Goal: Task Accomplishment & Management: Use online tool/utility

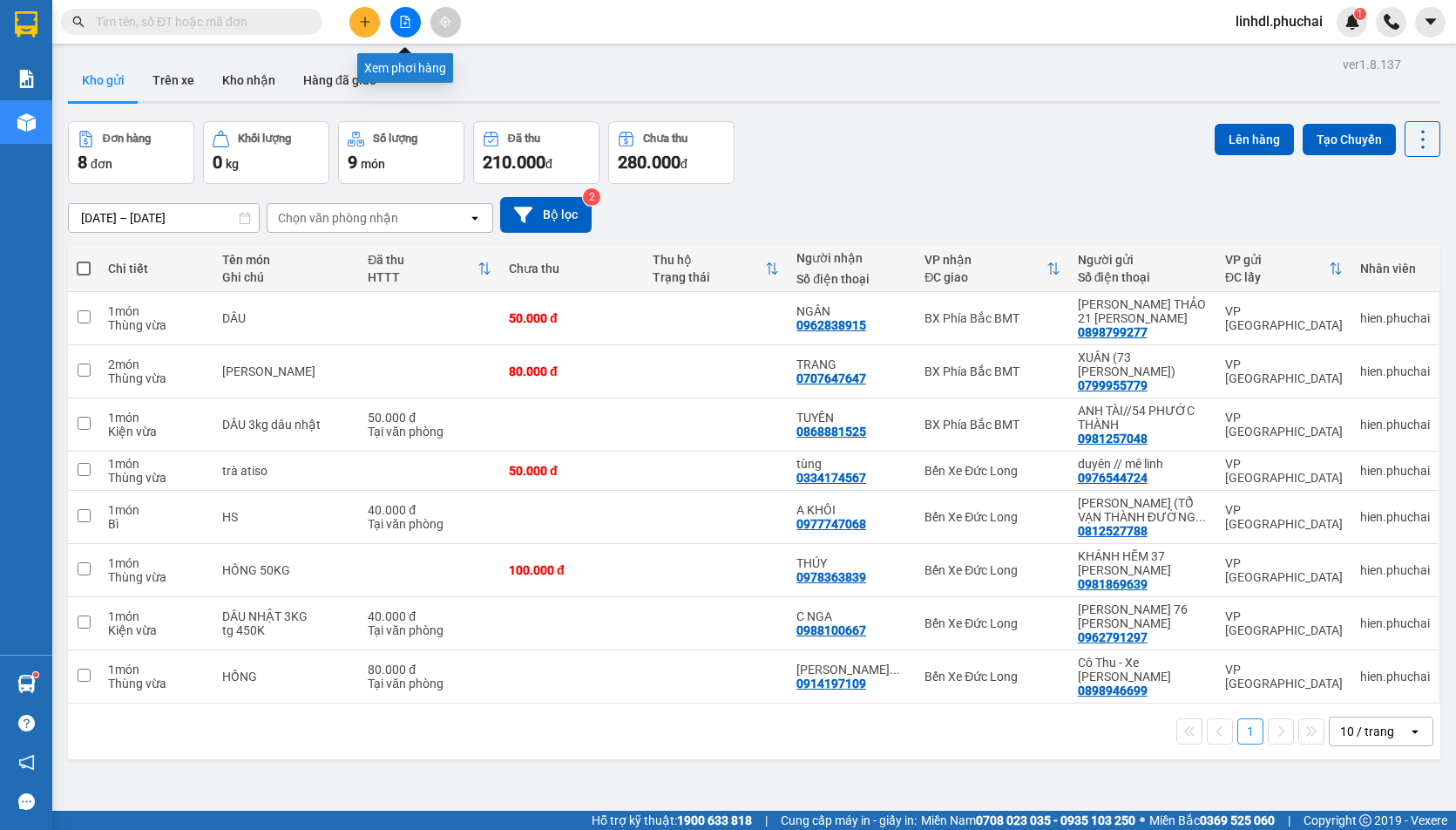
click at [403, 26] on icon "file-add" at bounding box center [406, 22] width 12 height 12
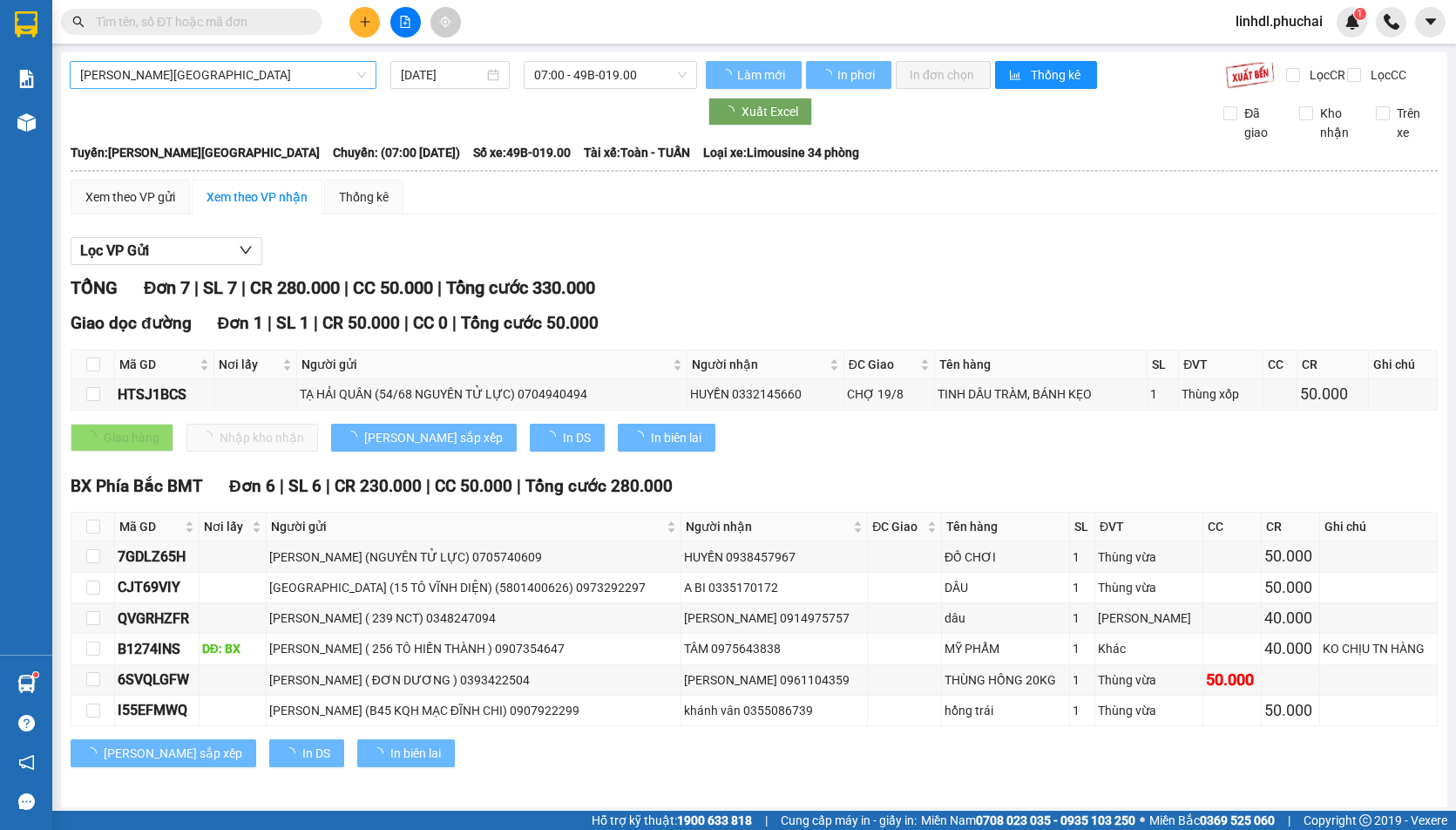
click at [281, 73] on span "[PERSON_NAME][GEOGRAPHIC_DATA]" at bounding box center [223, 74] width 286 height 26
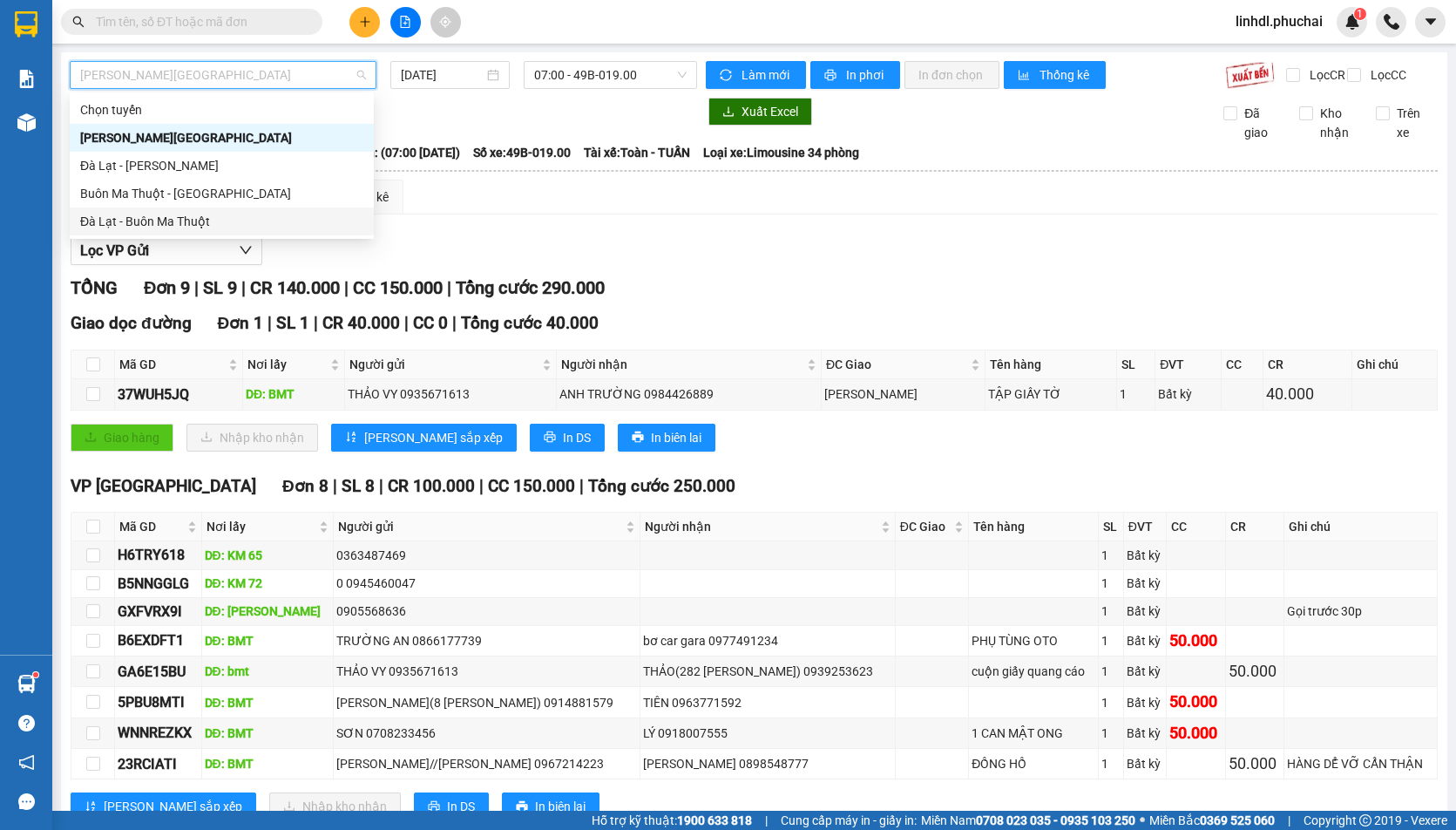
click at [183, 220] on div "Đà Lạt - Buôn Ma Thuột" at bounding box center [222, 222] width 283 height 20
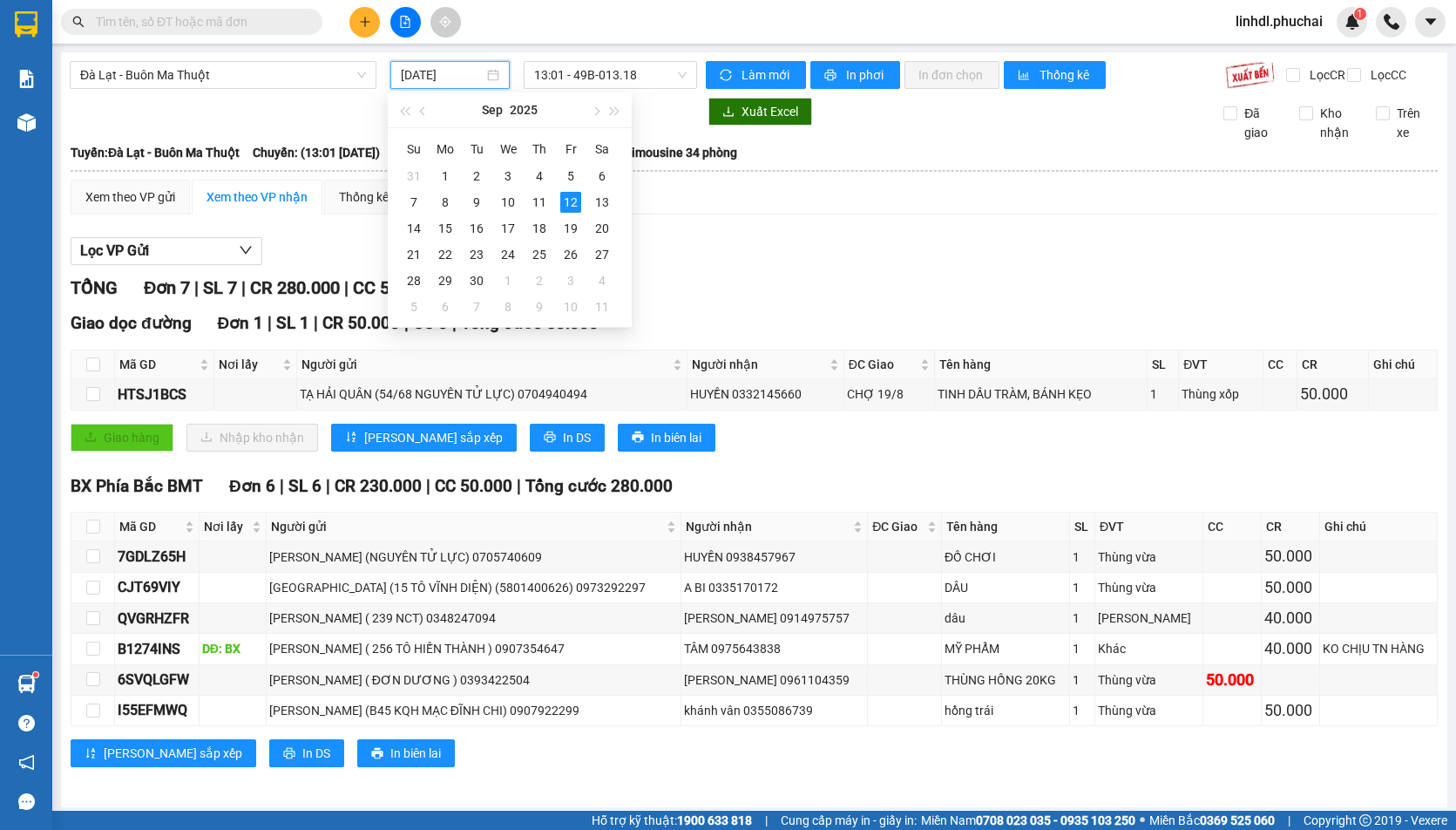
drag, startPoint x: 422, startPoint y: 77, endPoint x: 536, endPoint y: 173, distance: 149.0
click at [423, 77] on input "[DATE]" at bounding box center [442, 75] width 83 height 20
click at [534, 199] on div "11" at bounding box center [538, 201] width 21 height 21
type input "[DATE]"
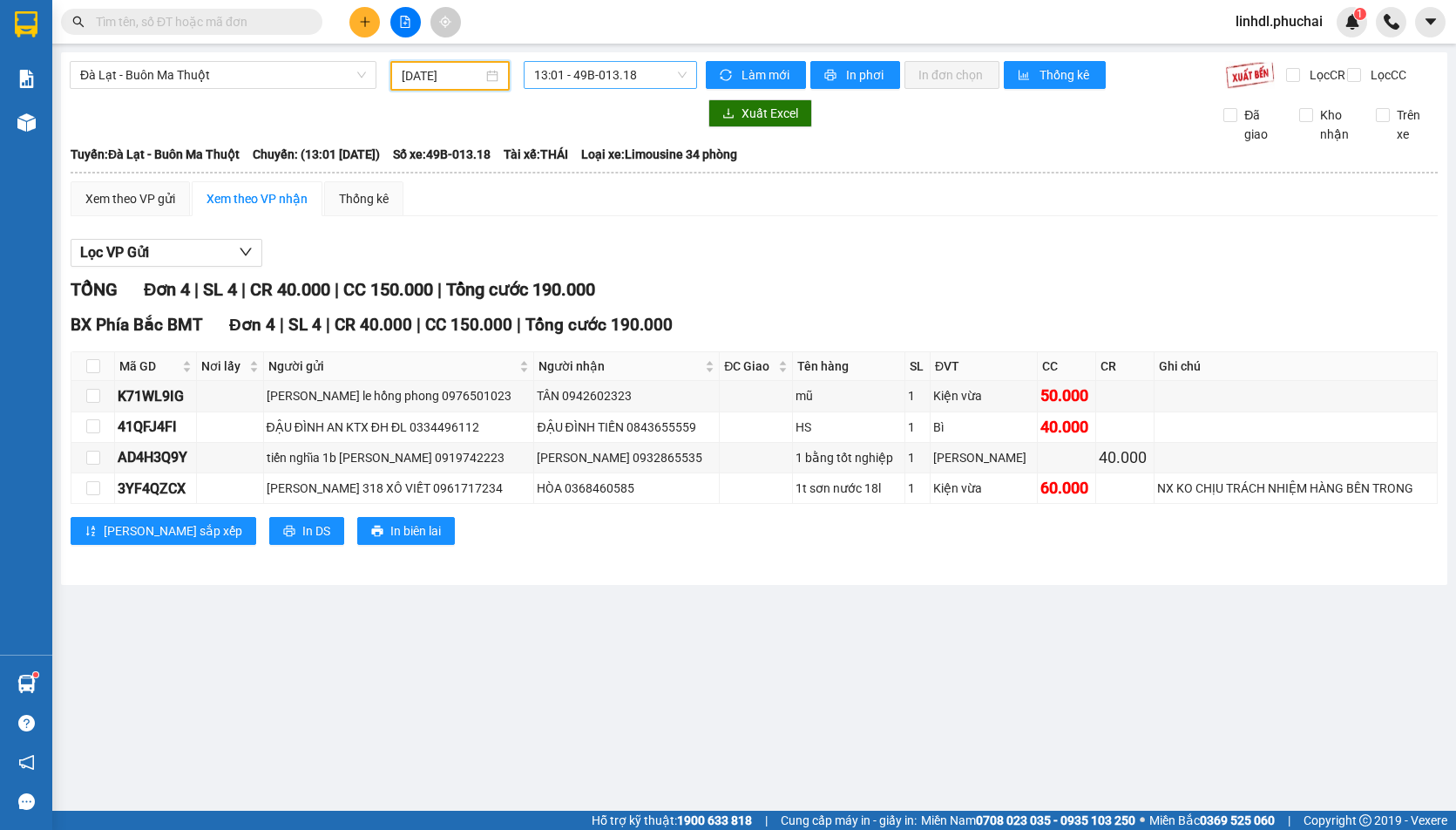
click at [605, 86] on span "13:01 - 49B-013.18" at bounding box center [611, 74] width 152 height 26
click at [618, 143] on div "13:01 - 49B-013.18" at bounding box center [602, 138] width 136 height 20
drag, startPoint x: 93, startPoint y: 439, endPoint x: 116, endPoint y: 446, distance: 24.0
click at [95, 433] on input "checkbox" at bounding box center [93, 426] width 14 height 14
checkbox input "true"
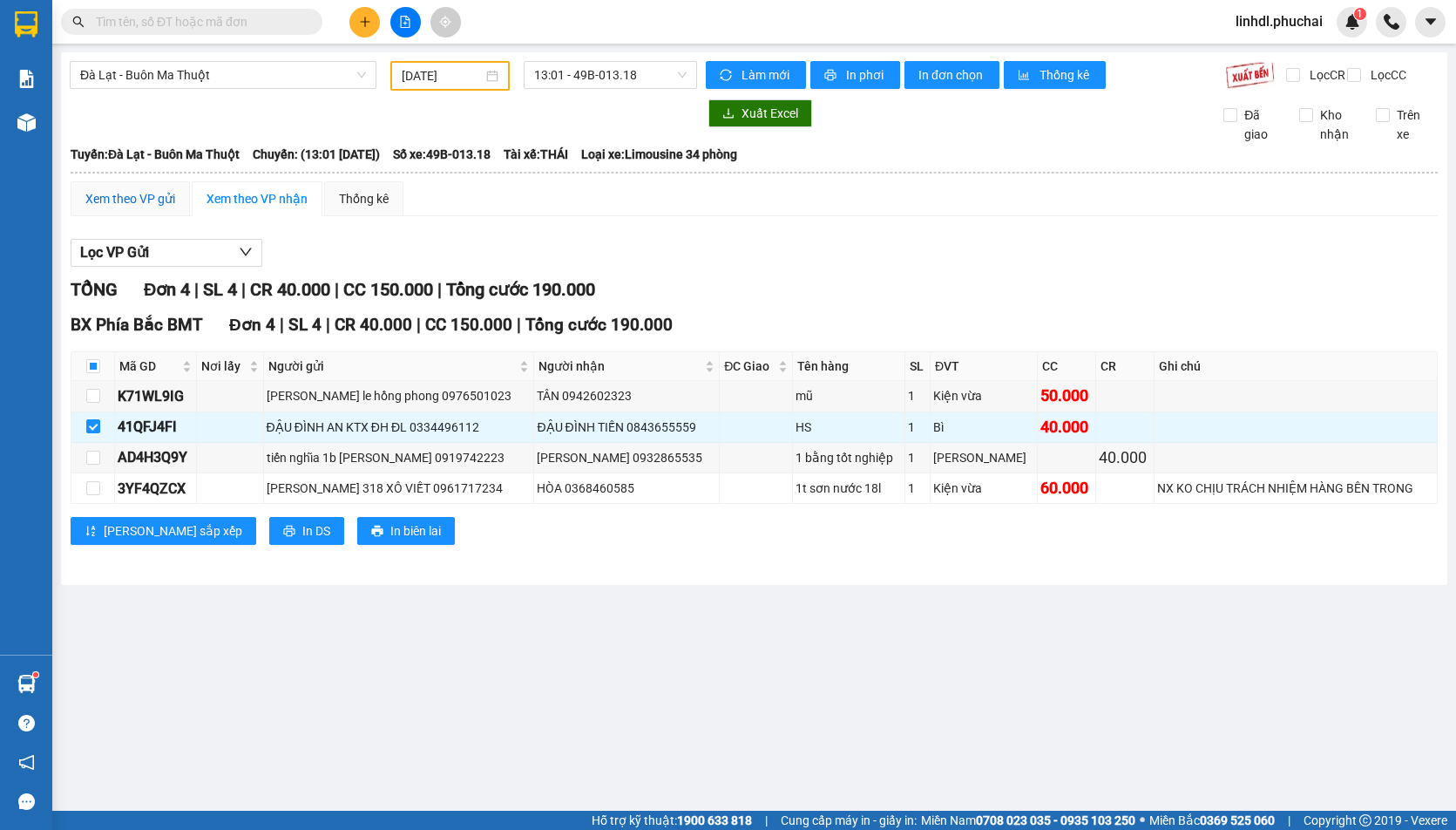
click at [139, 208] on div "Xem theo VP gửi" at bounding box center [130, 199] width 90 height 20
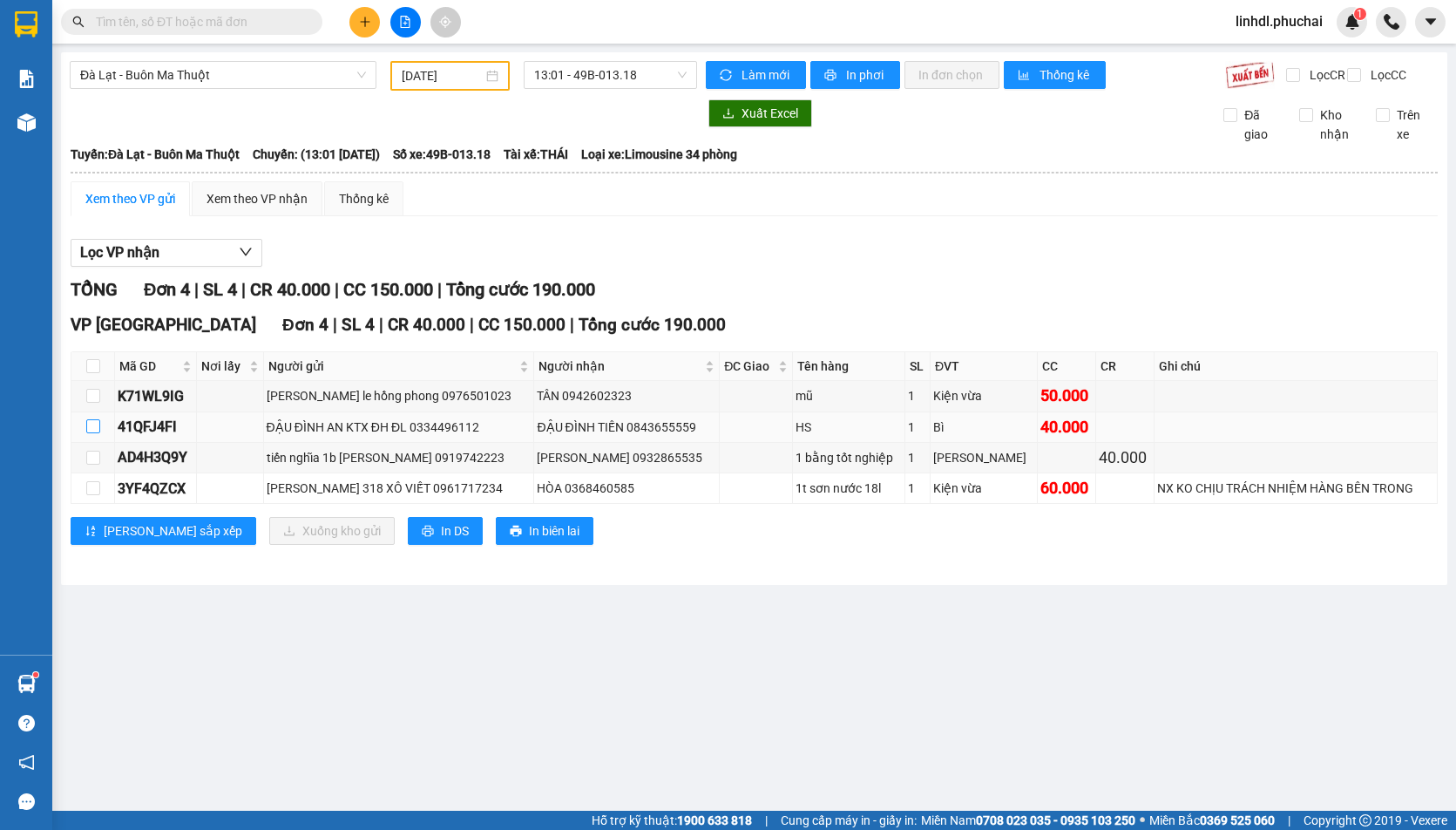
click at [90, 433] on input "checkbox" at bounding box center [93, 426] width 14 height 14
checkbox input "true"
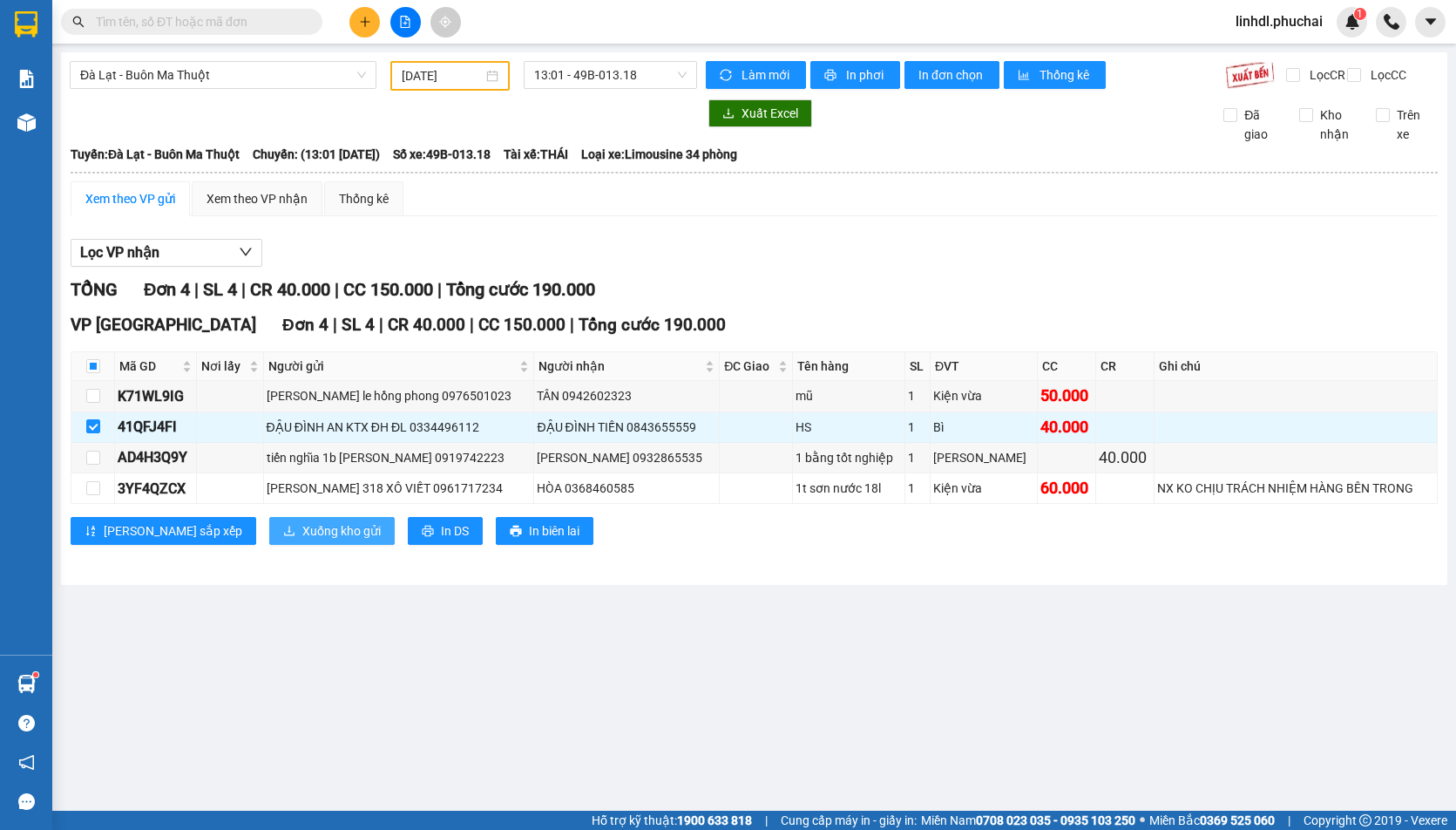
click at [270, 537] on button "Xuống kho gửi" at bounding box center [332, 531] width 125 height 28
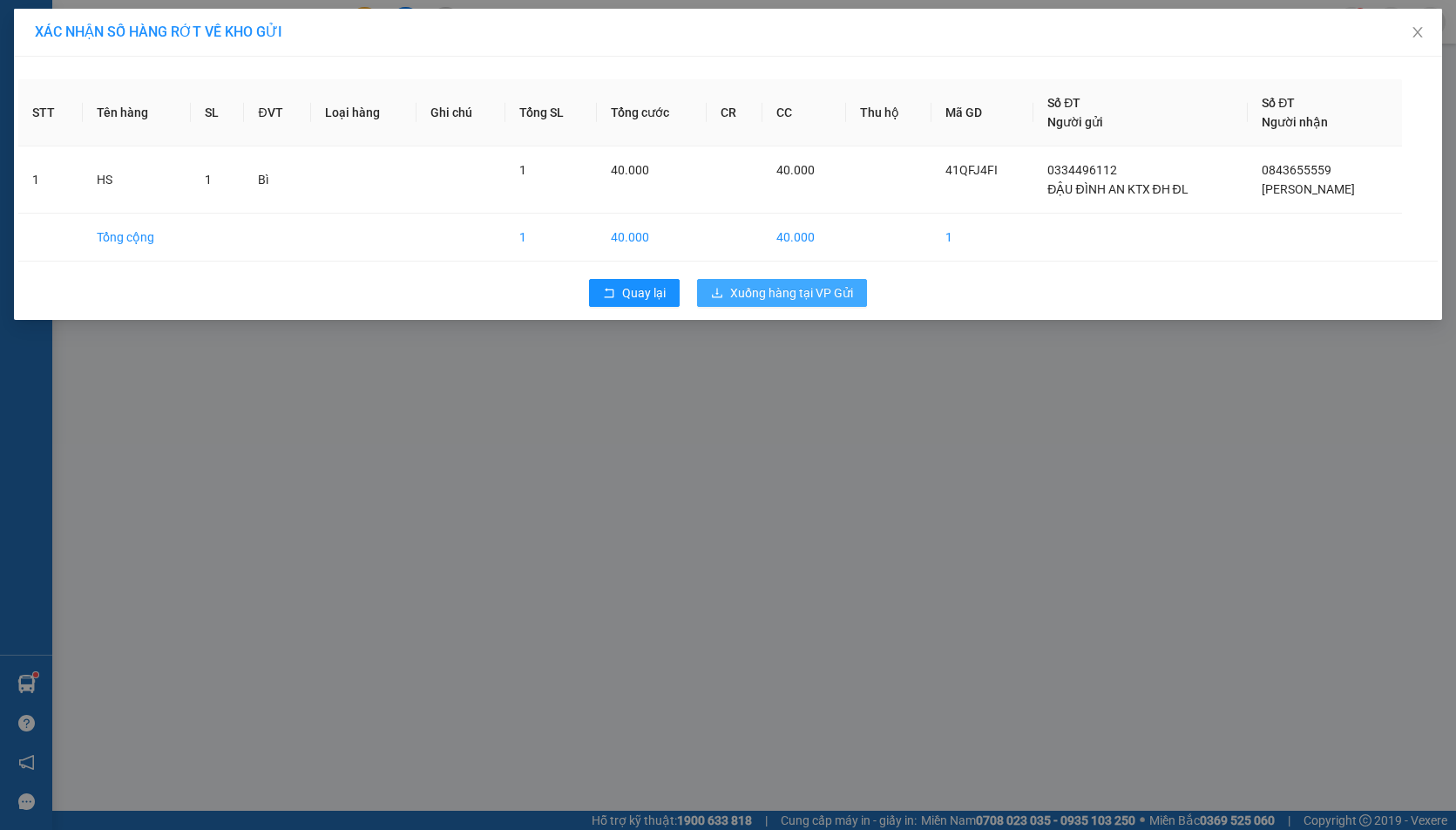
click at [757, 288] on span "Xuống hàng tại VP Gửi" at bounding box center [792, 293] width 123 height 20
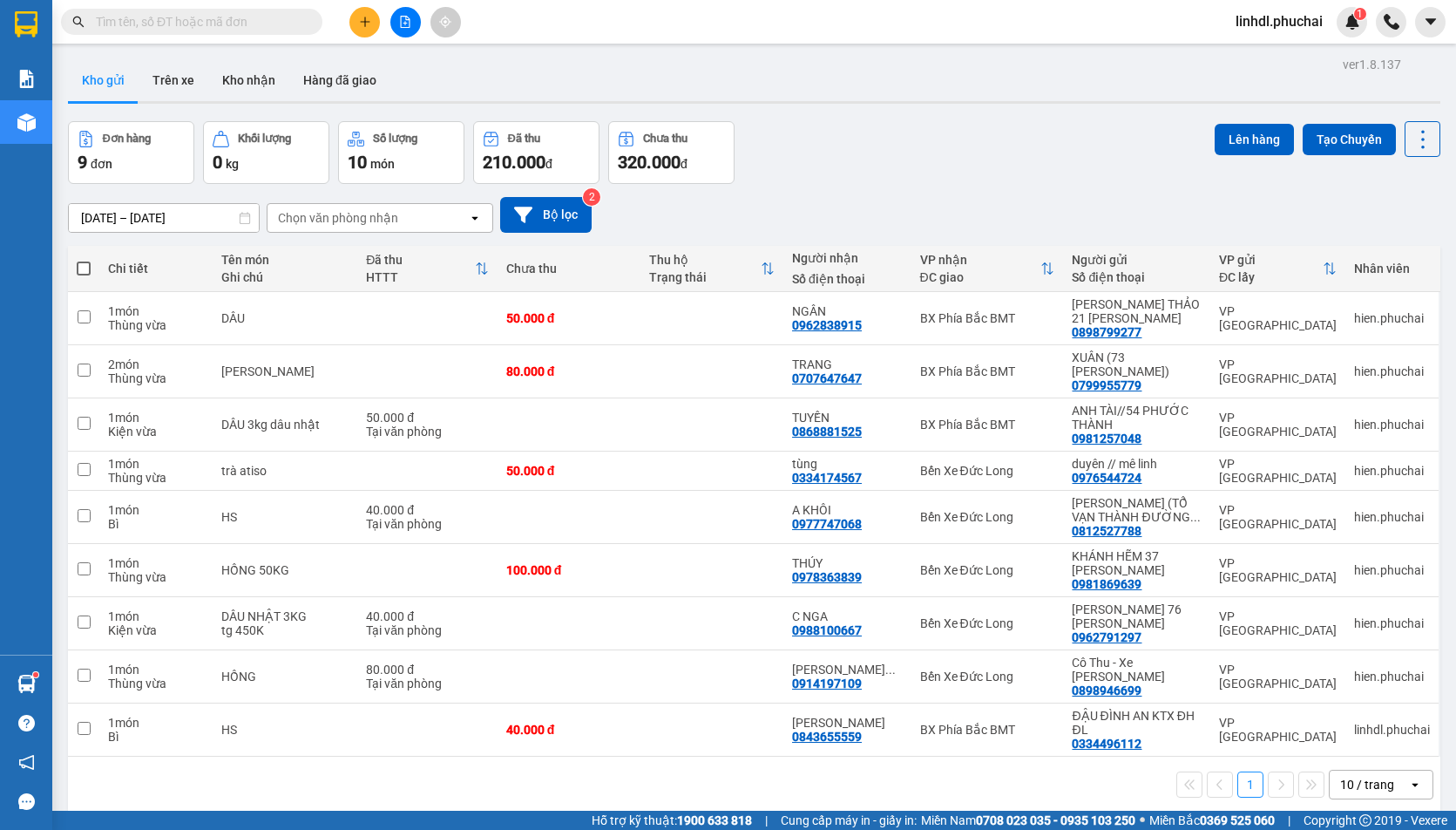
click at [859, 190] on div "[DATE] – [DATE] Press the down arrow key to interact with the calendar and sele…" at bounding box center [754, 214] width 1373 height 62
click at [394, 22] on button at bounding box center [406, 22] width 30 height 30
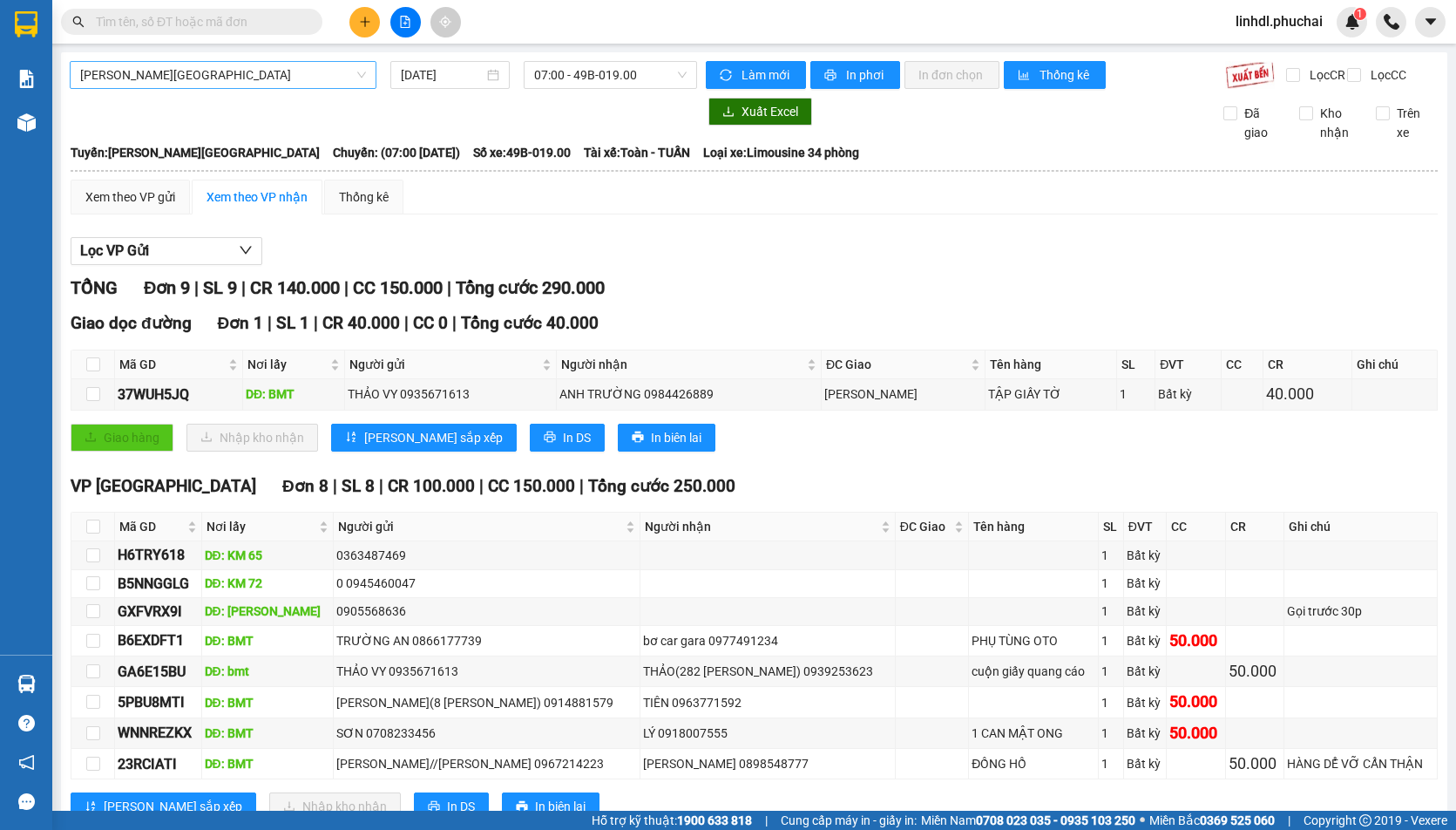
click at [310, 76] on span "[PERSON_NAME][GEOGRAPHIC_DATA]" at bounding box center [223, 74] width 286 height 26
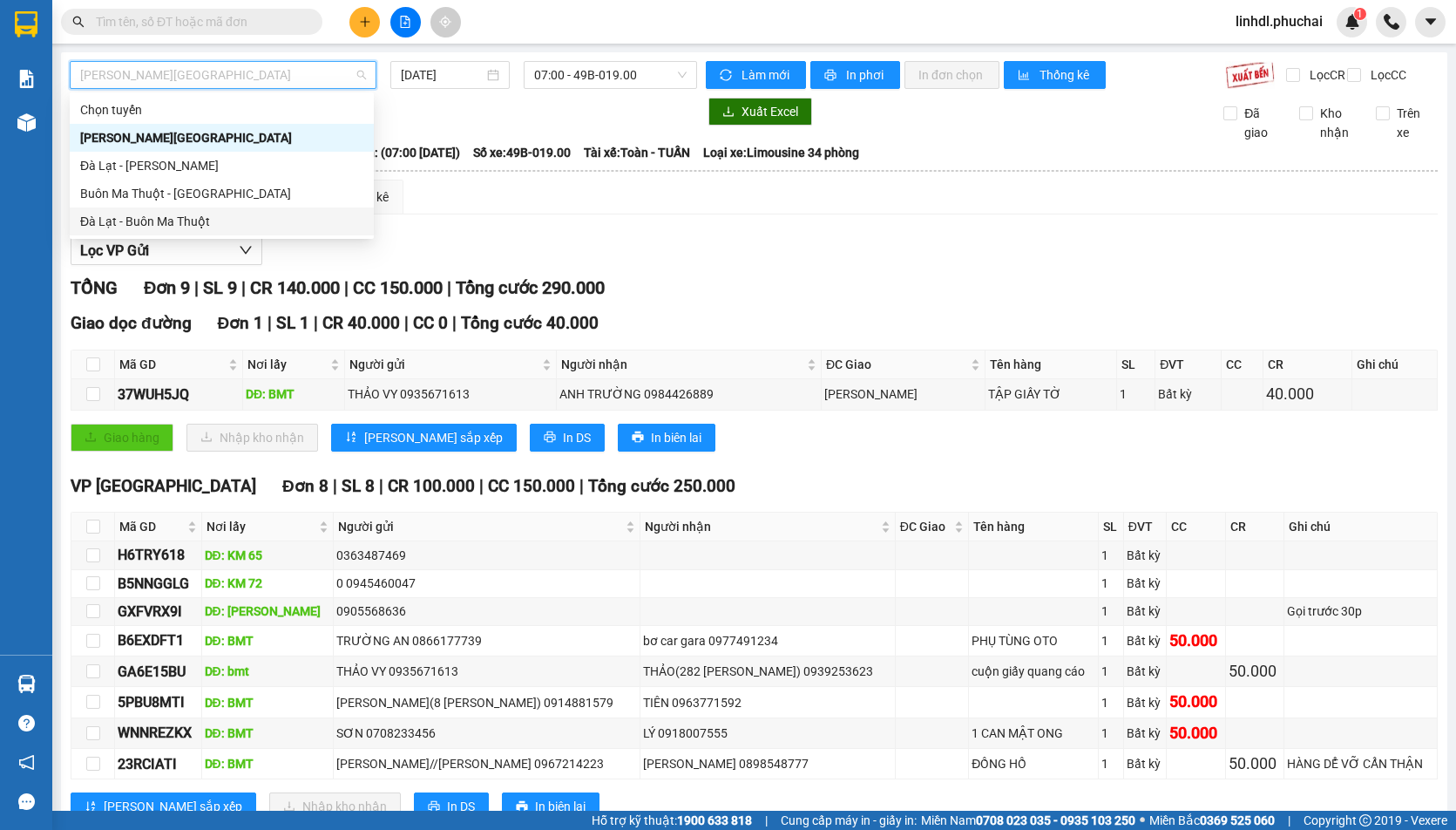
click at [249, 219] on div "Đà Lạt - Buôn Ma Thuột" at bounding box center [222, 222] width 283 height 20
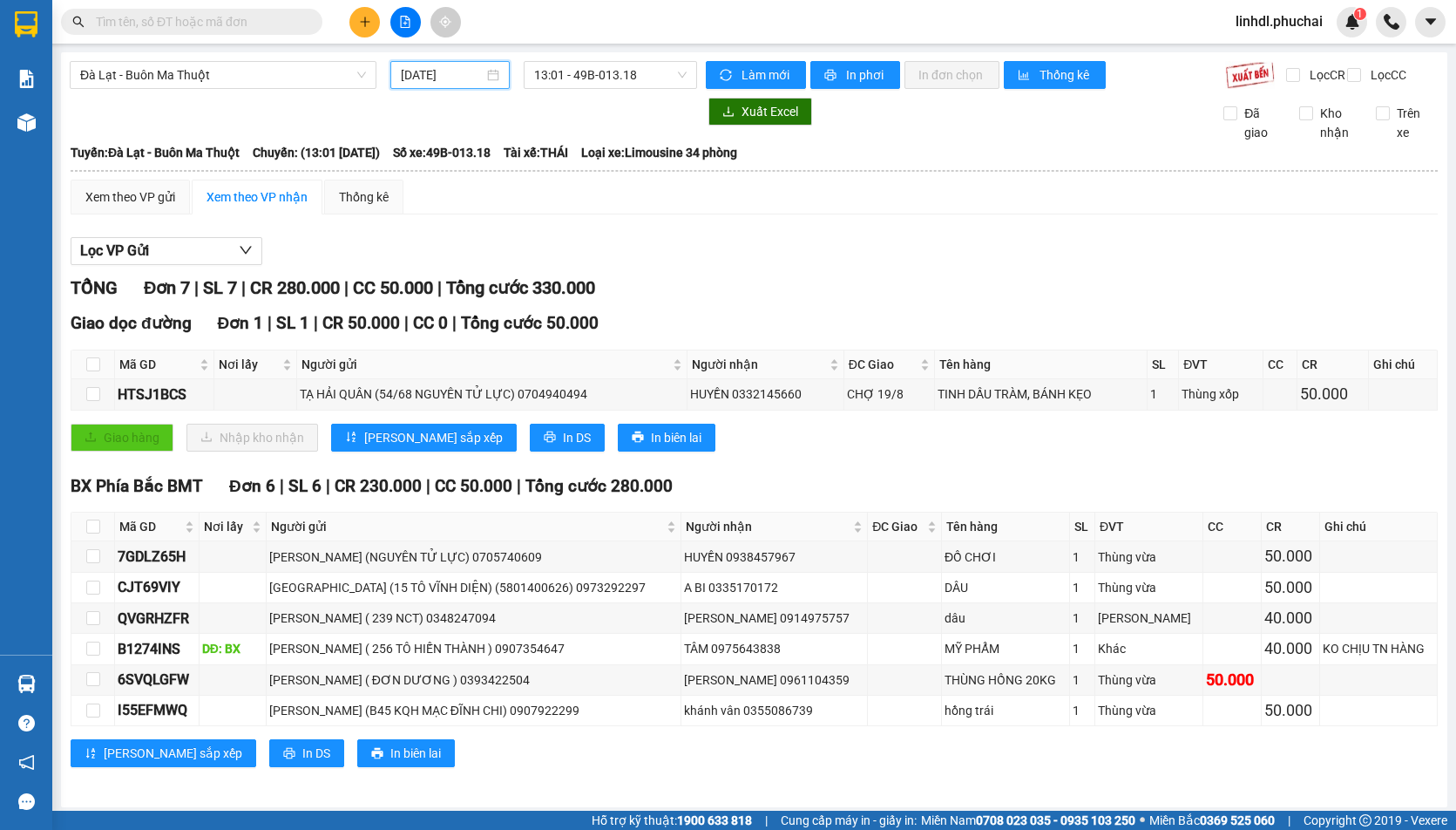
click at [411, 77] on input "[DATE]" at bounding box center [442, 75] width 83 height 20
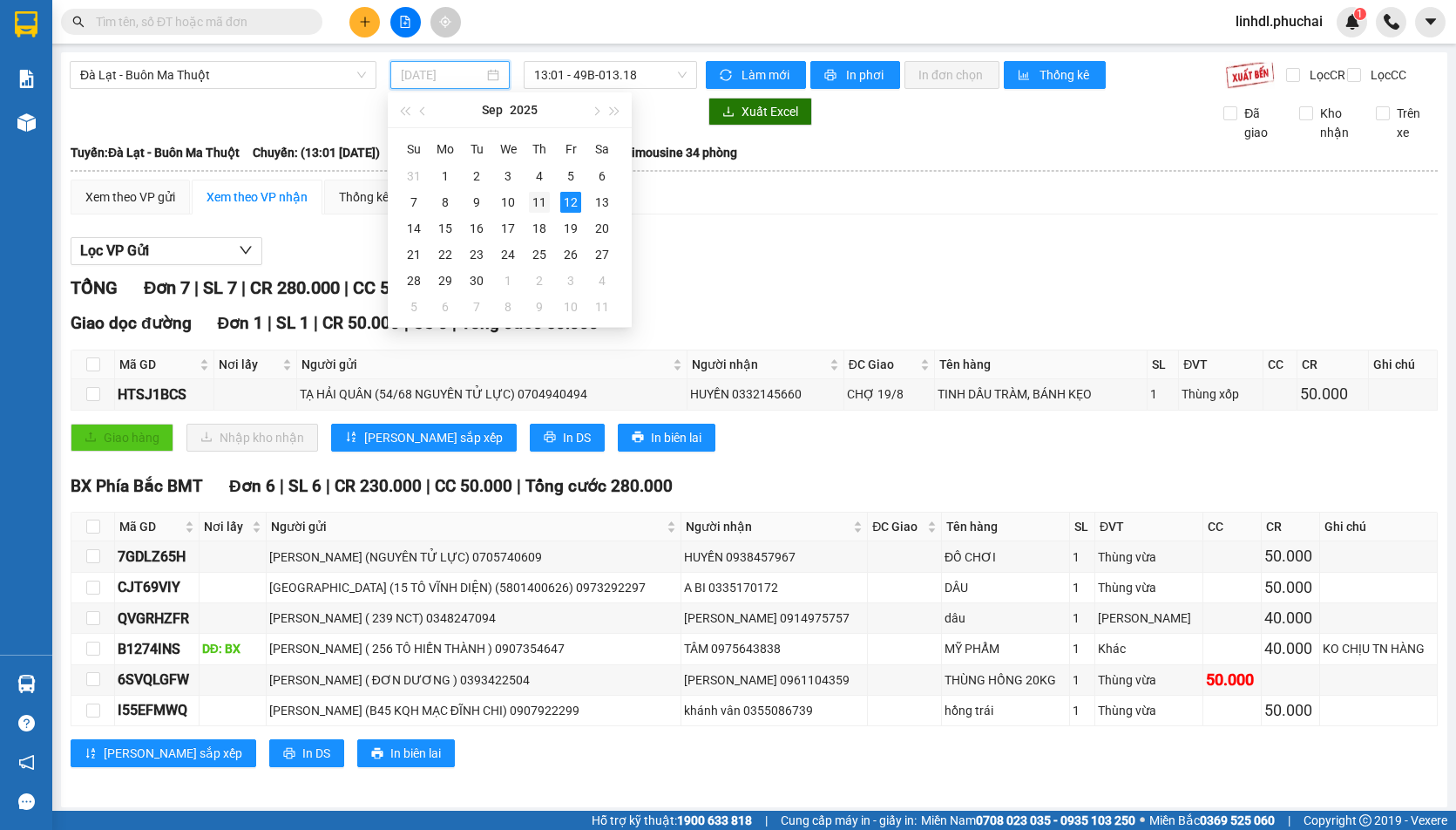
click at [538, 199] on div "11" at bounding box center [538, 201] width 21 height 21
type input "[DATE]"
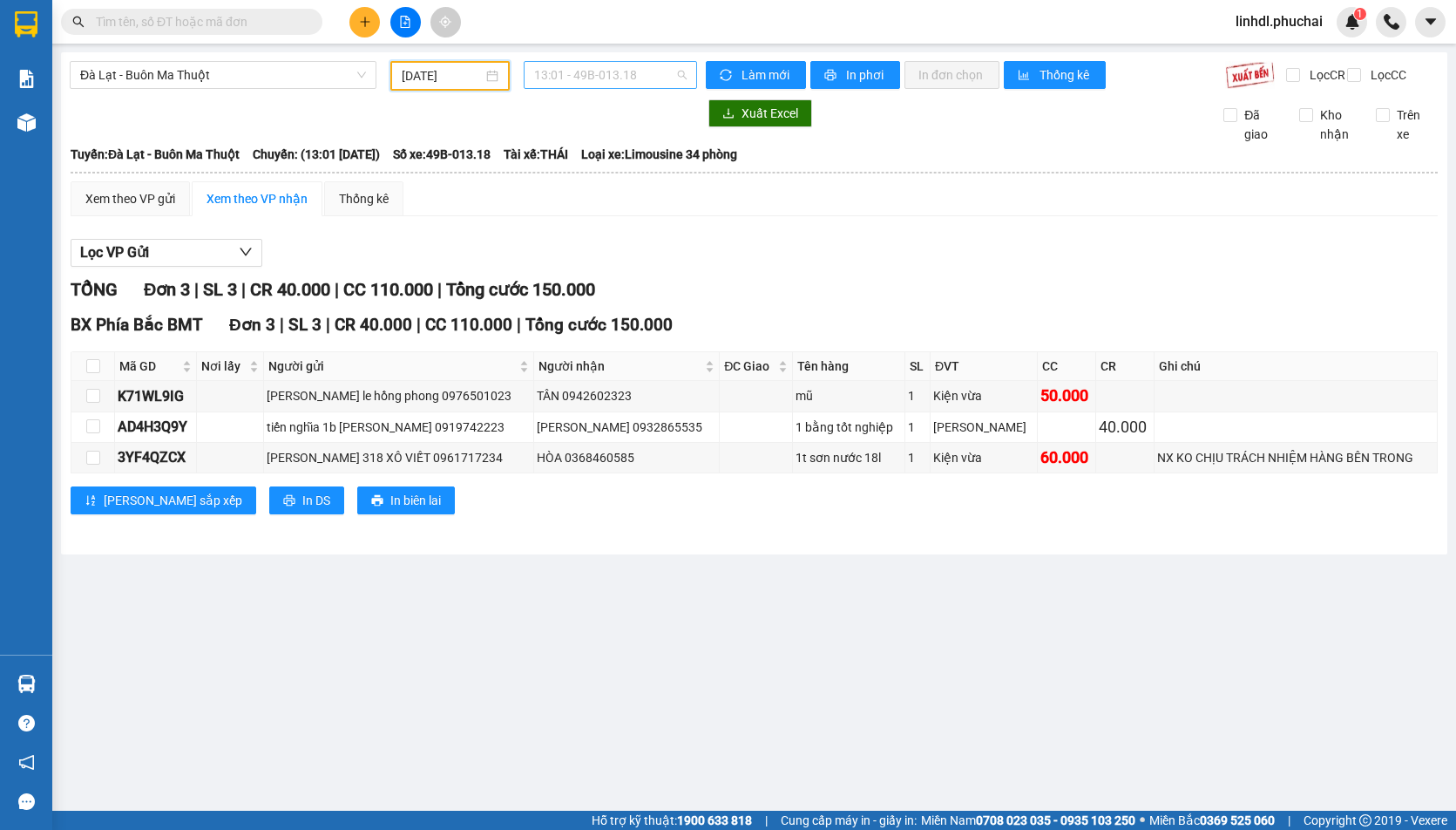
click at [625, 75] on span "13:01 - 49B-013.18" at bounding box center [611, 74] width 152 height 26
click at [634, 133] on div "13:01 - 49B-013.18" at bounding box center [602, 138] width 136 height 20
click at [755, 591] on main "Đà Lạt - Buôn Ma Thuột 11/09/2025 13:01 - 49B-013.18 Làm mới In phơi In đơn chọ…" at bounding box center [728, 406] width 1456 height 811
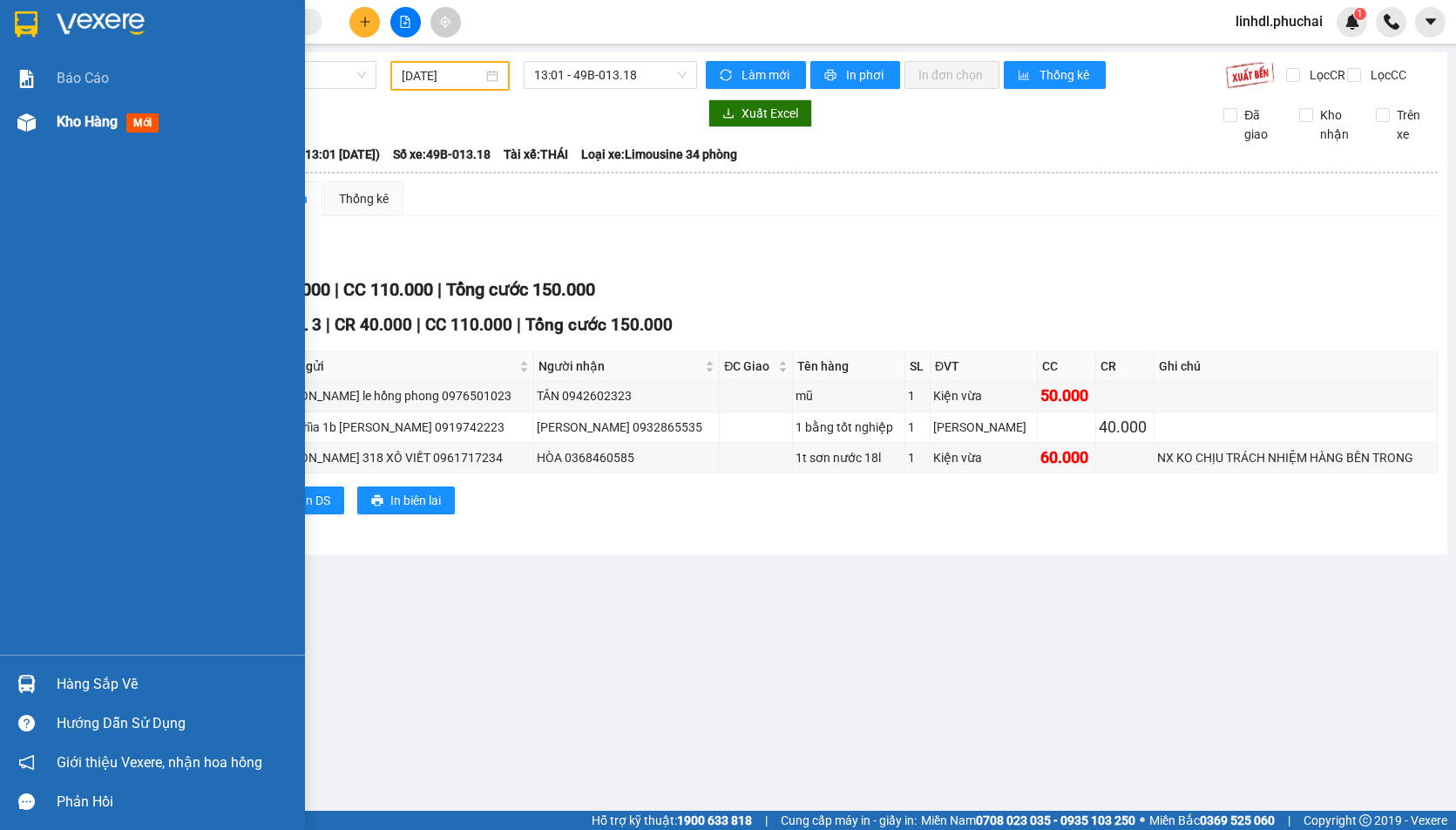
click at [52, 139] on div "Kho hàng mới" at bounding box center [152, 122] width 305 height 44
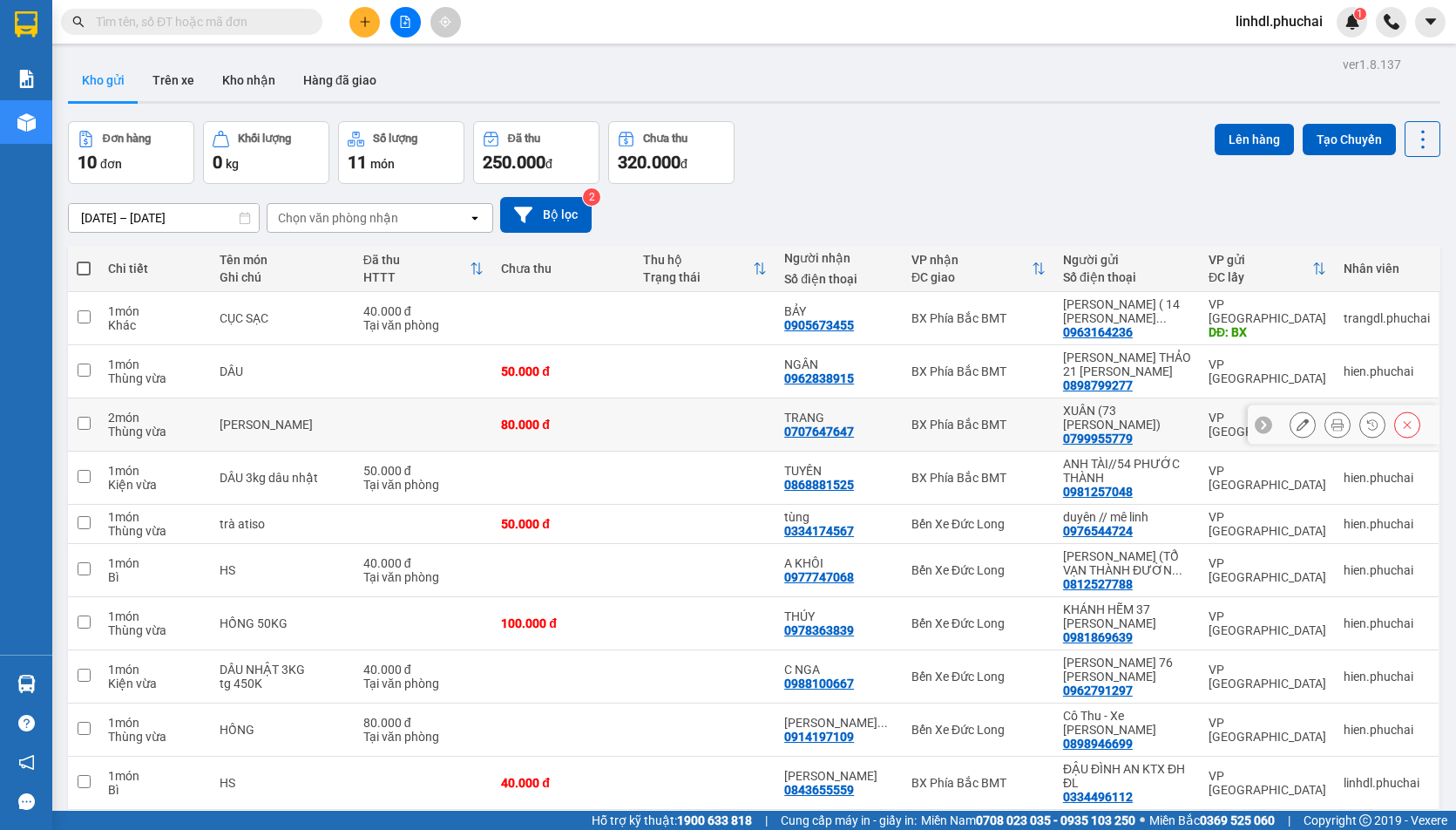
scroll to position [80, 0]
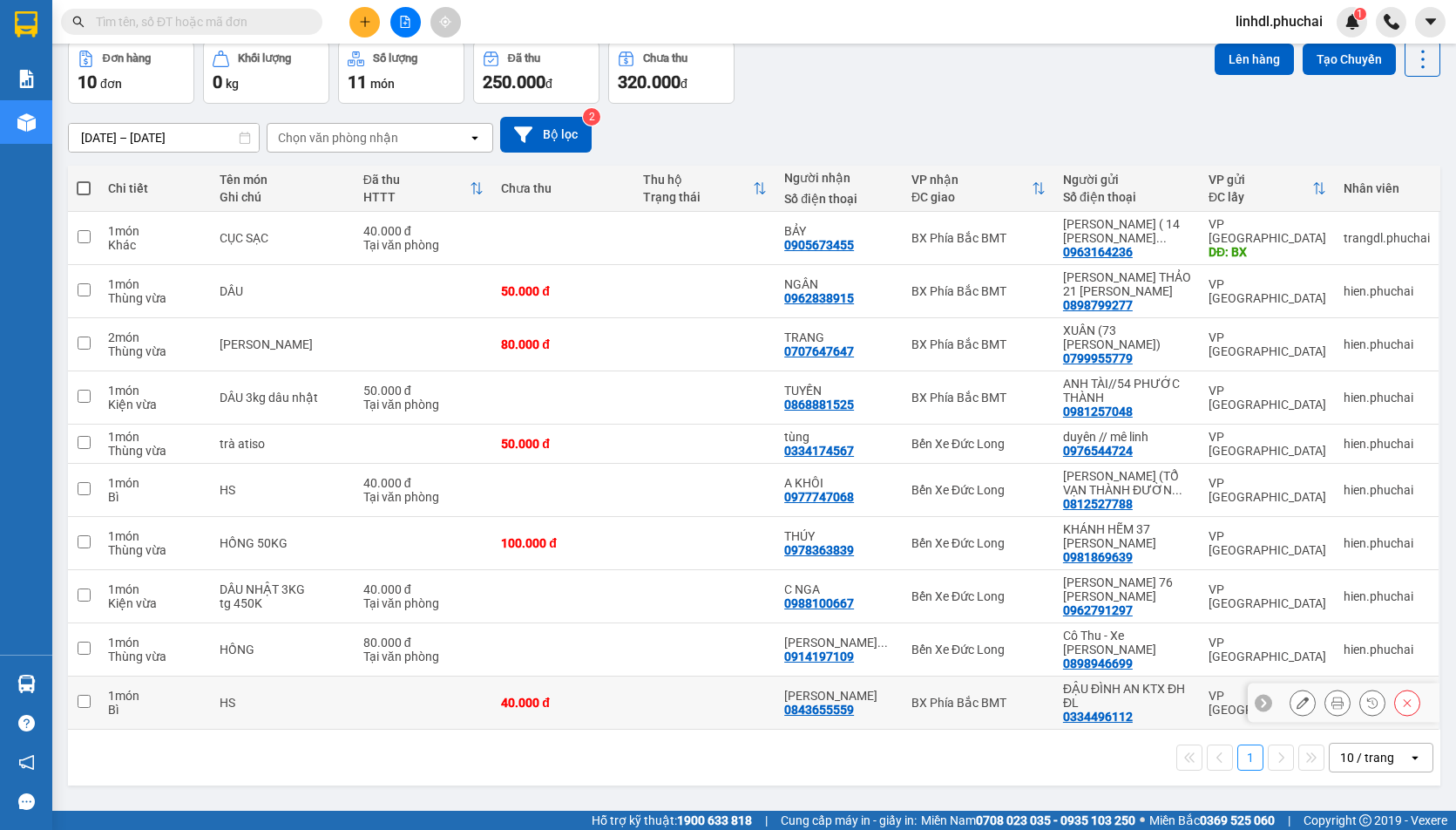
click at [82, 695] on input "checkbox" at bounding box center [83, 701] width 13 height 13
checkbox input "true"
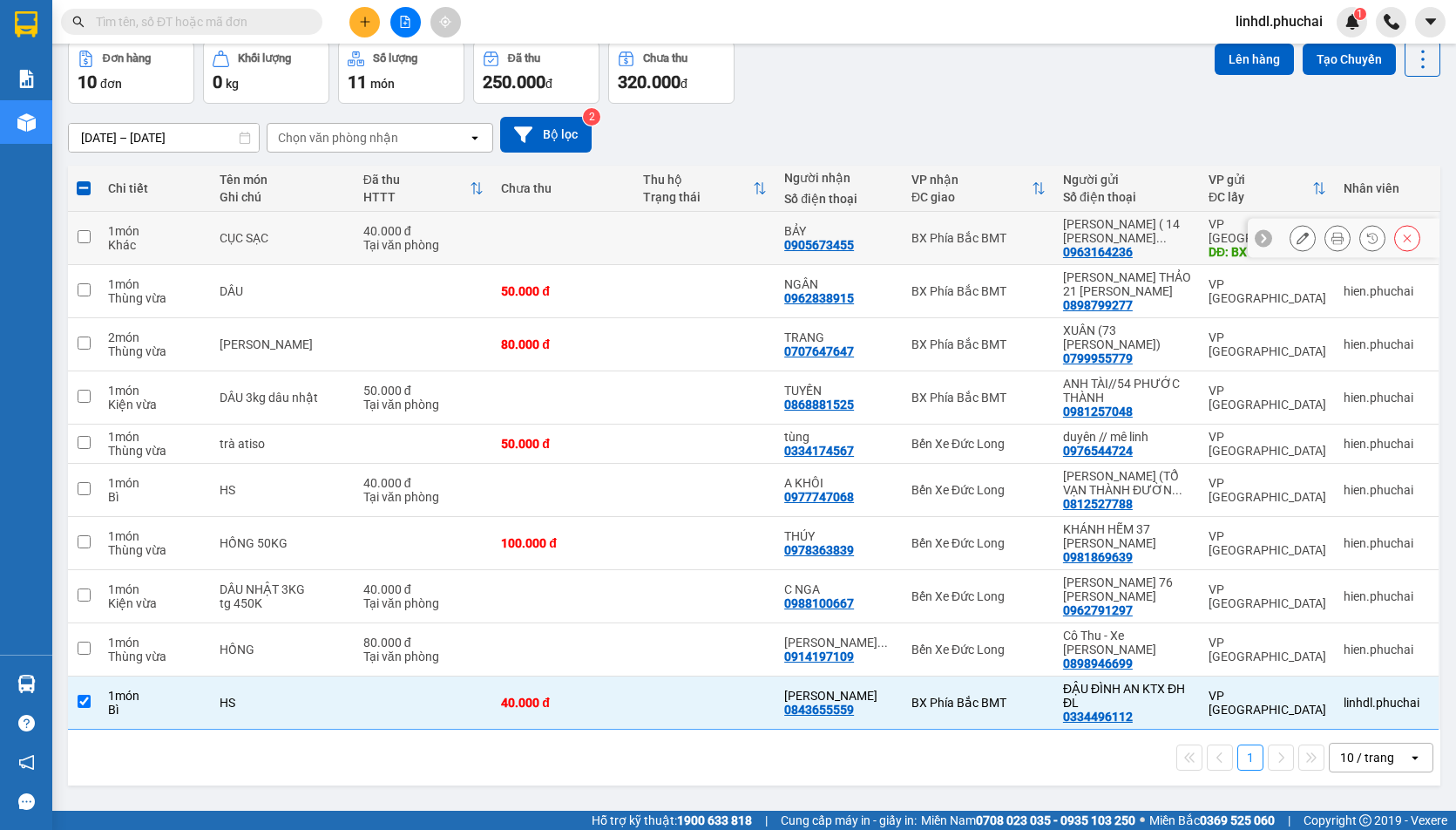
scroll to position [0, 0]
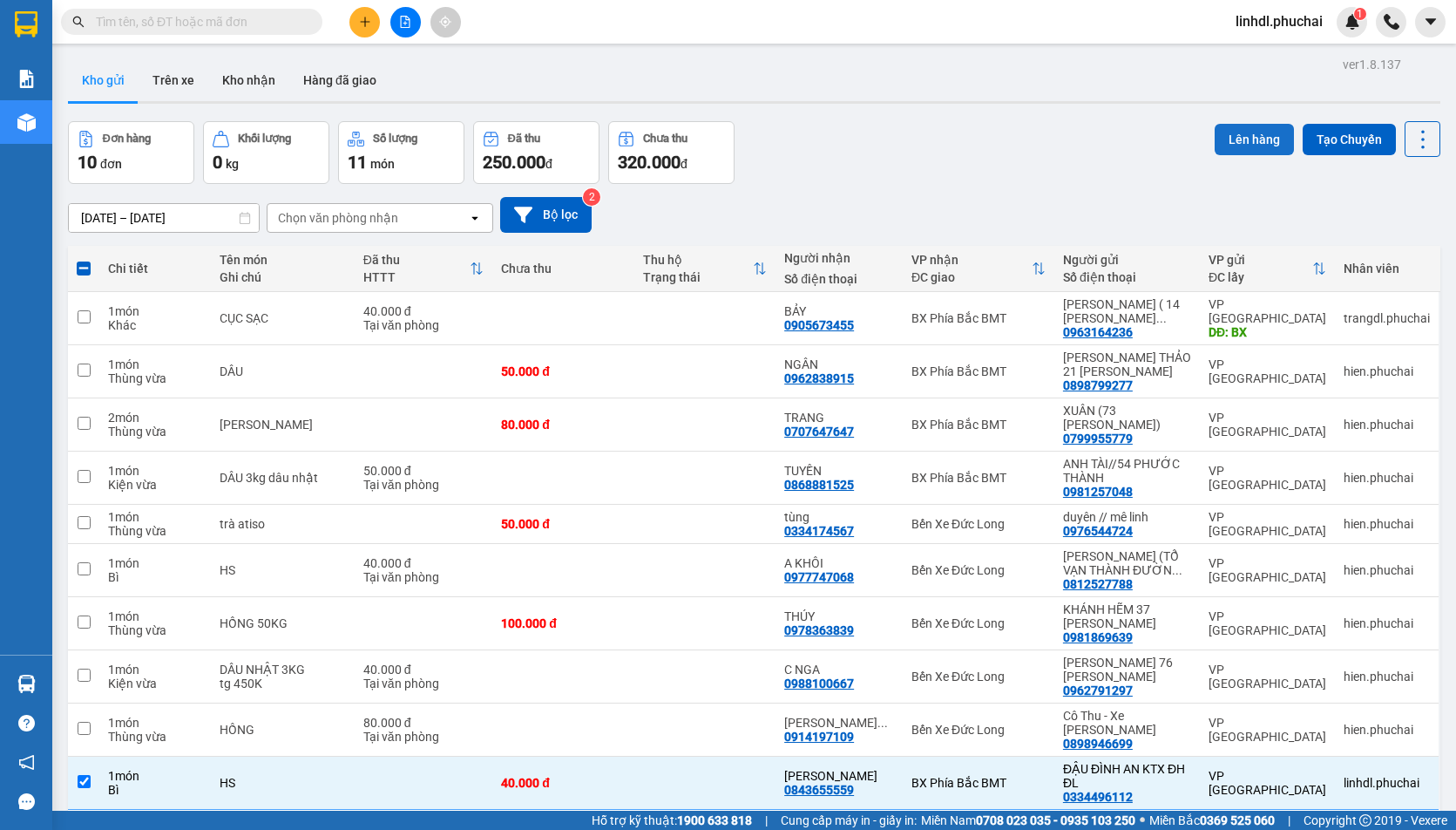
click at [1215, 141] on button "Lên hàng" at bounding box center [1254, 140] width 79 height 31
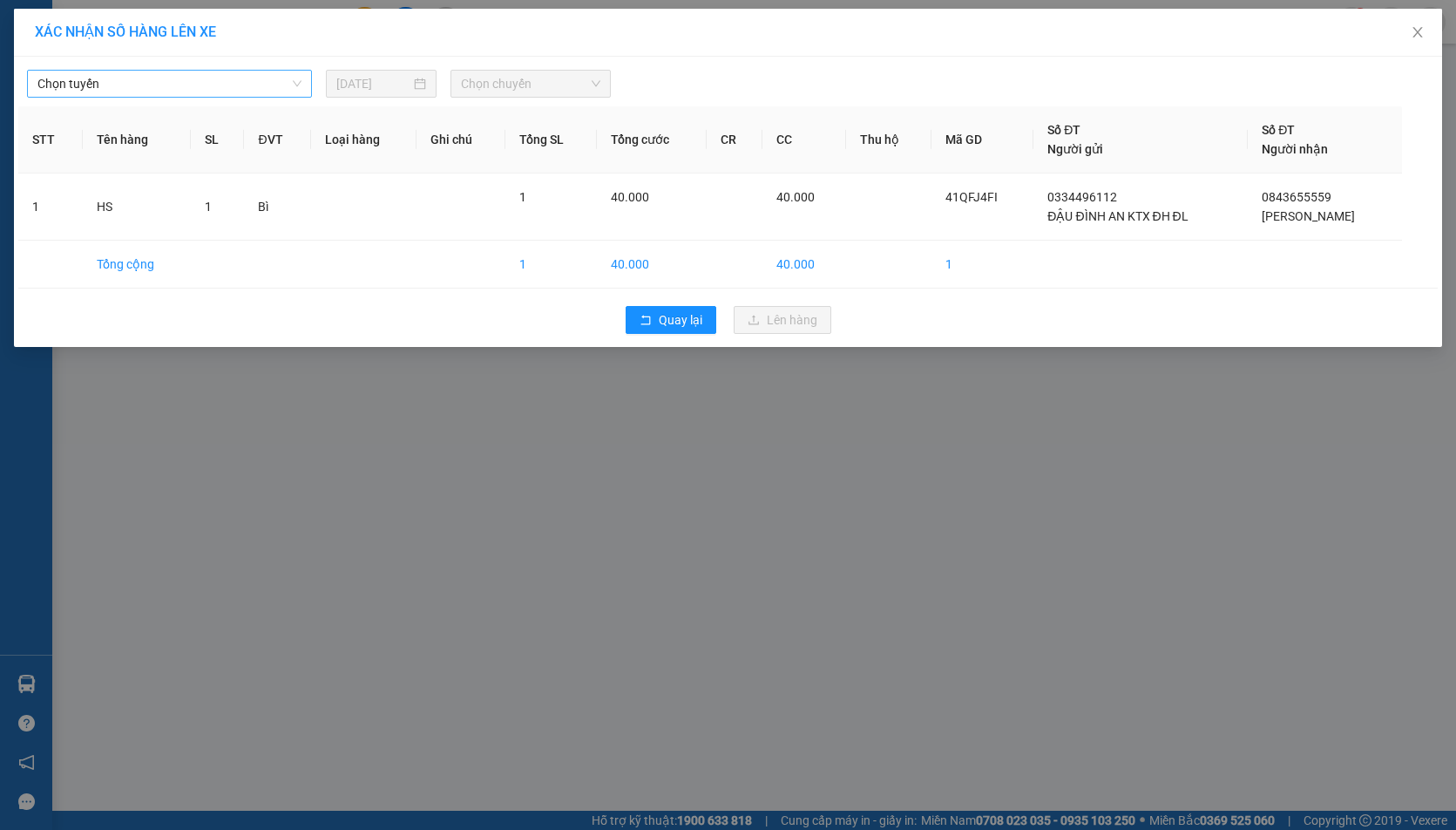
click at [186, 92] on span "Chọn tuyến" at bounding box center [169, 83] width 264 height 26
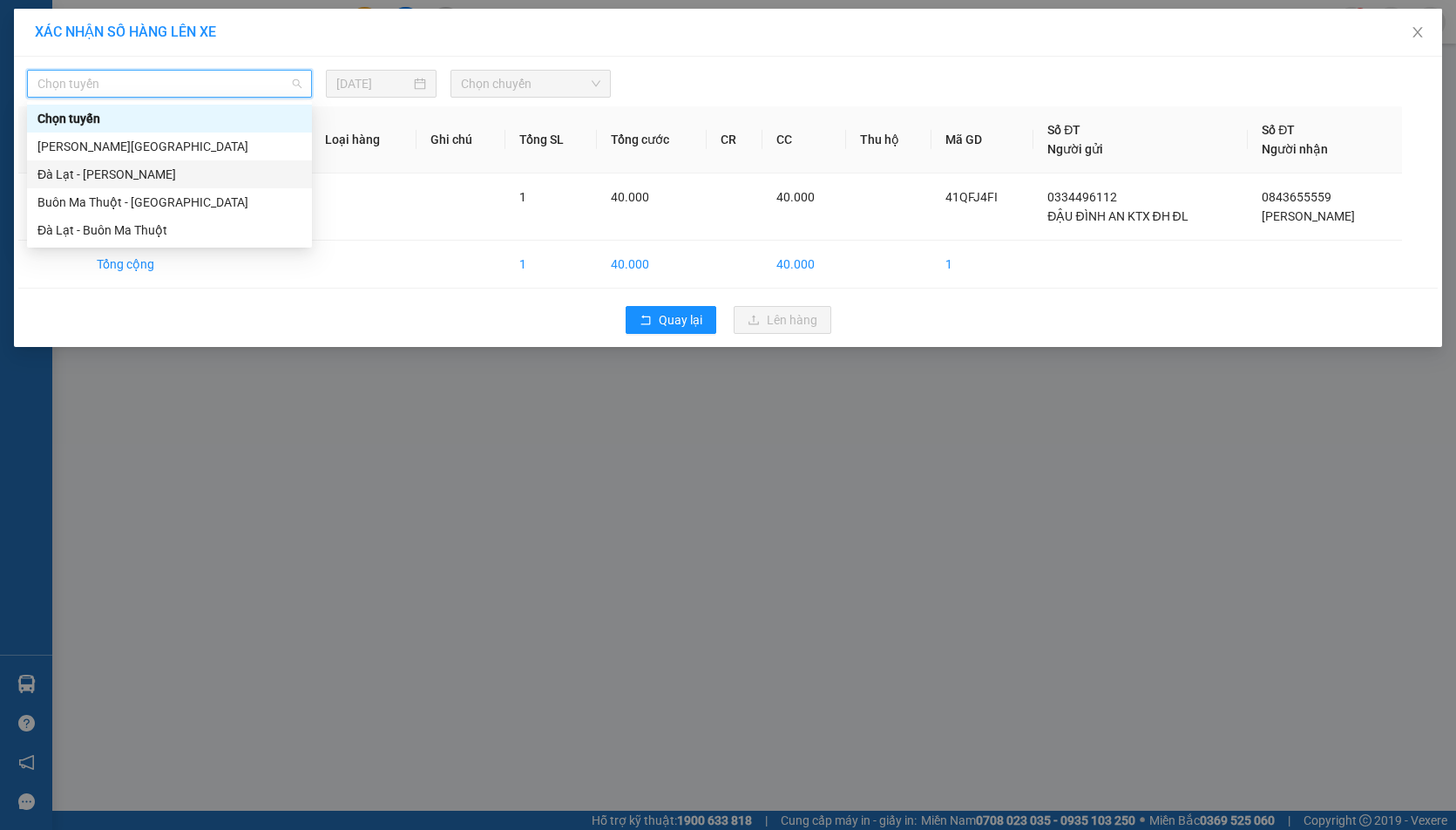
click at [122, 173] on div "Đà Lạt - [PERSON_NAME]" at bounding box center [169, 175] width 264 height 20
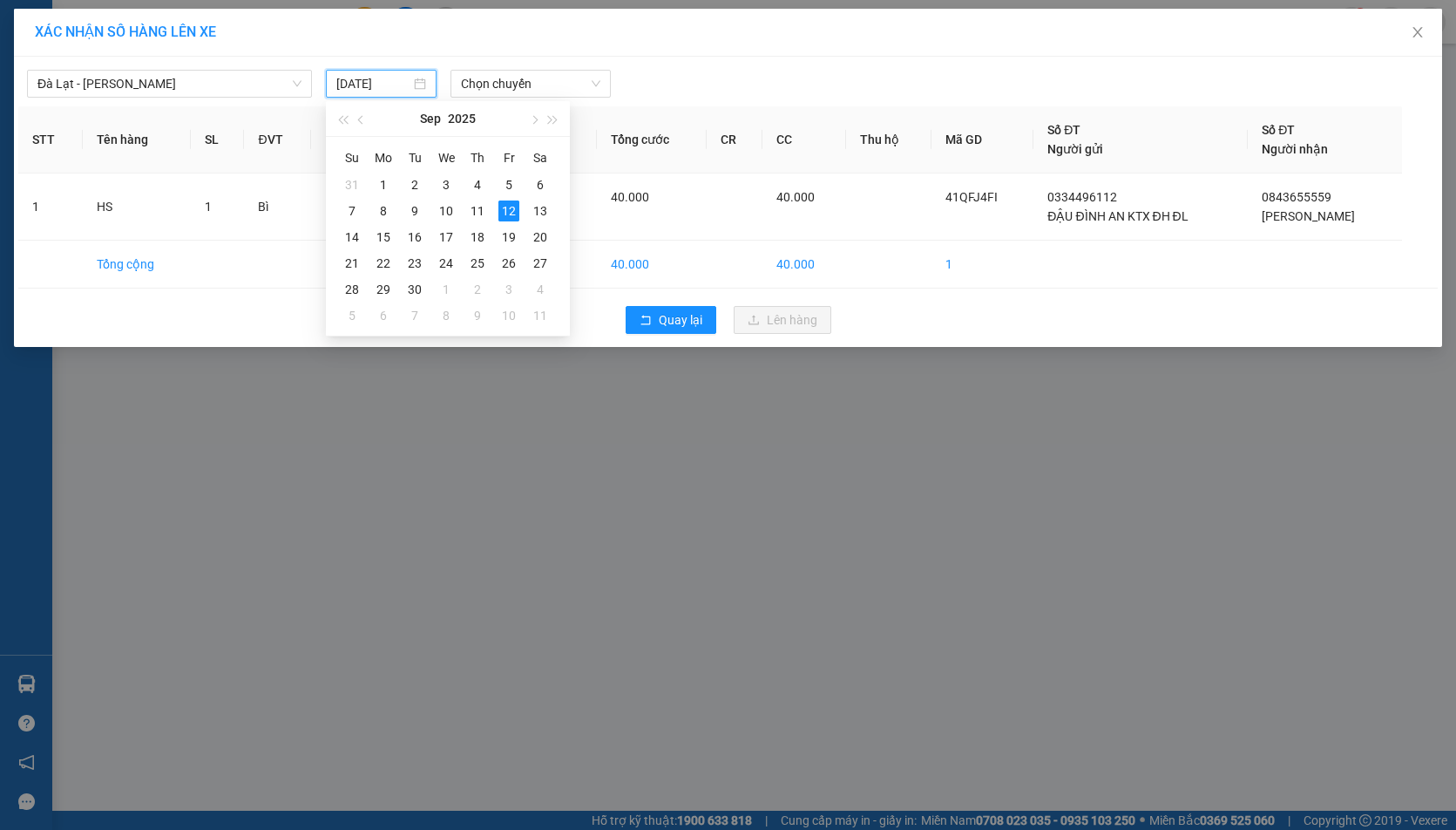
click at [376, 92] on input "[DATE]" at bounding box center [373, 84] width 74 height 20
click at [480, 206] on div "11" at bounding box center [477, 210] width 21 height 21
type input "[DATE]"
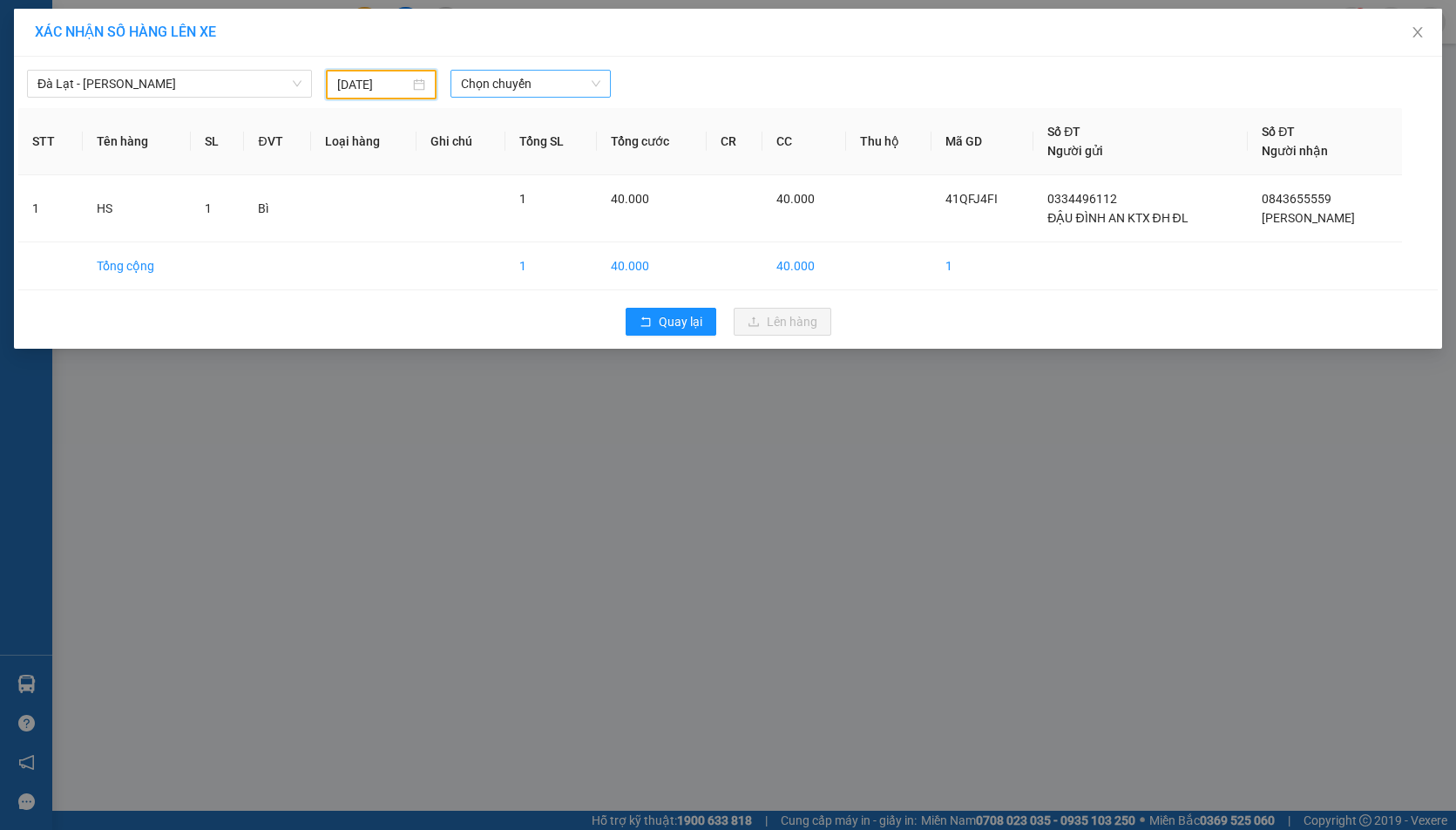
click at [555, 91] on span "Chọn chuyến" at bounding box center [531, 83] width 140 height 26
click at [546, 198] on div "17:00 - 49G-000.71" at bounding box center [529, 202] width 136 height 20
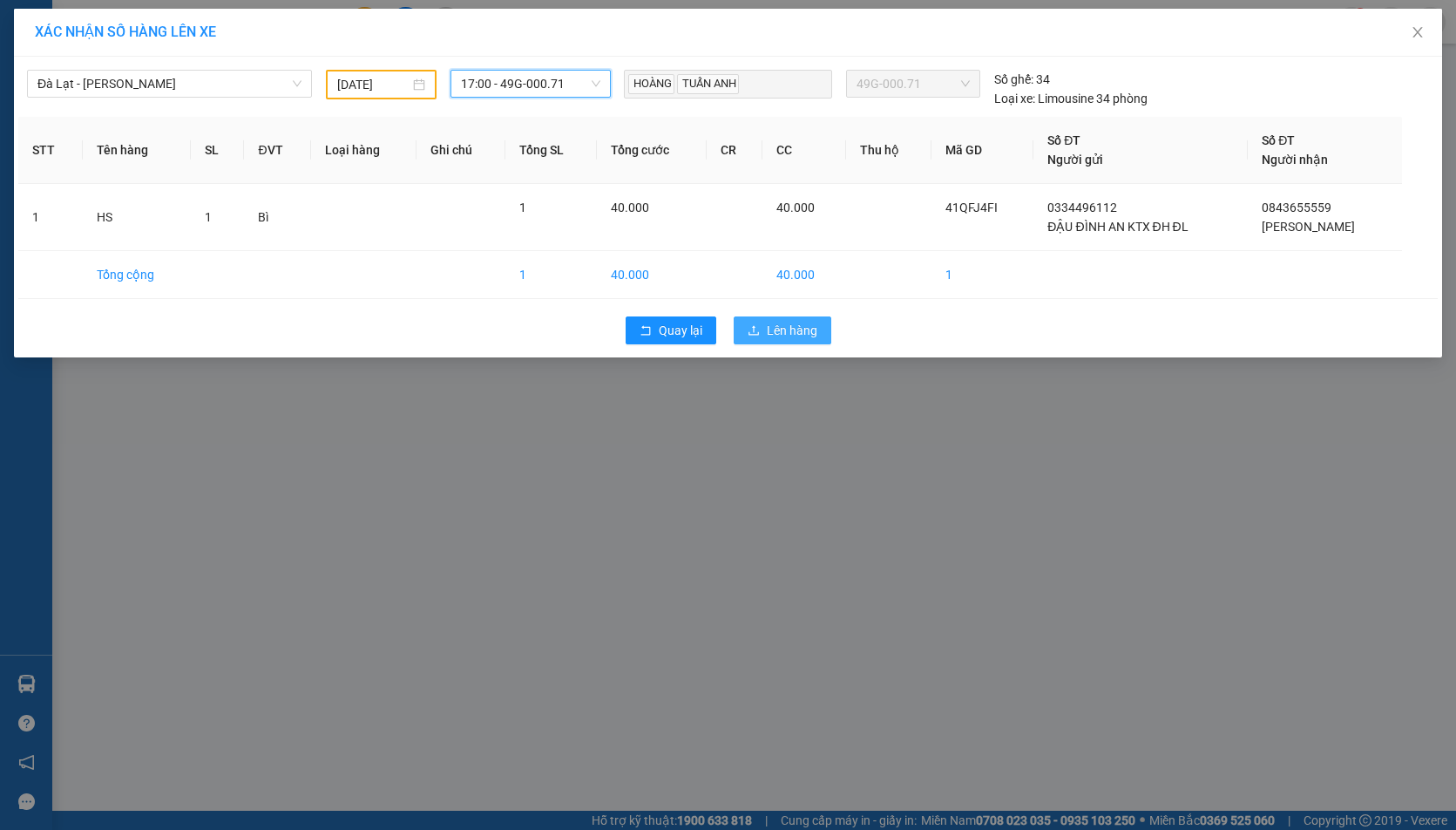
click at [780, 325] on span "Lên hàng" at bounding box center [792, 330] width 51 height 20
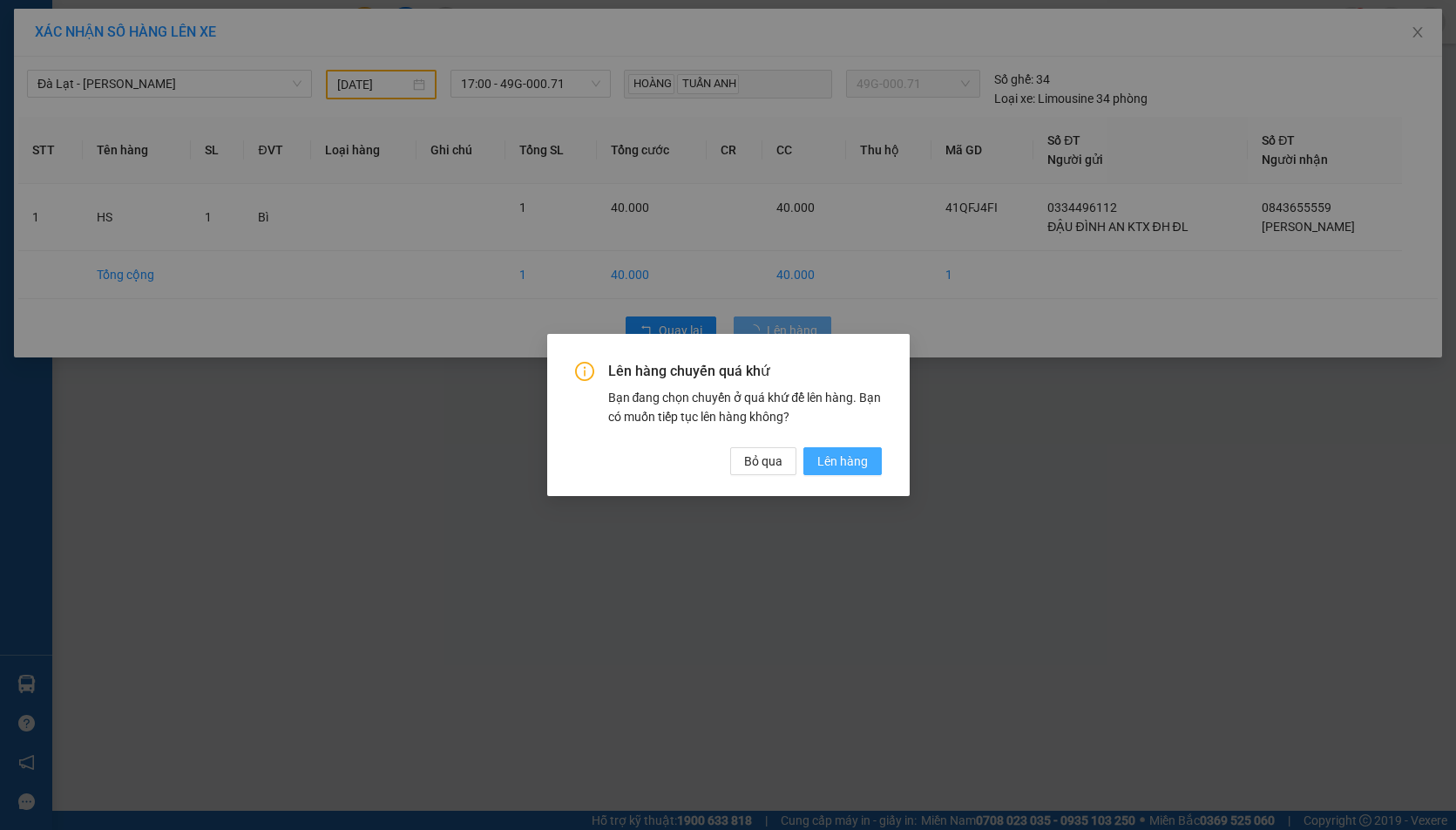
click at [842, 467] on span "Lên hàng" at bounding box center [843, 461] width 51 height 20
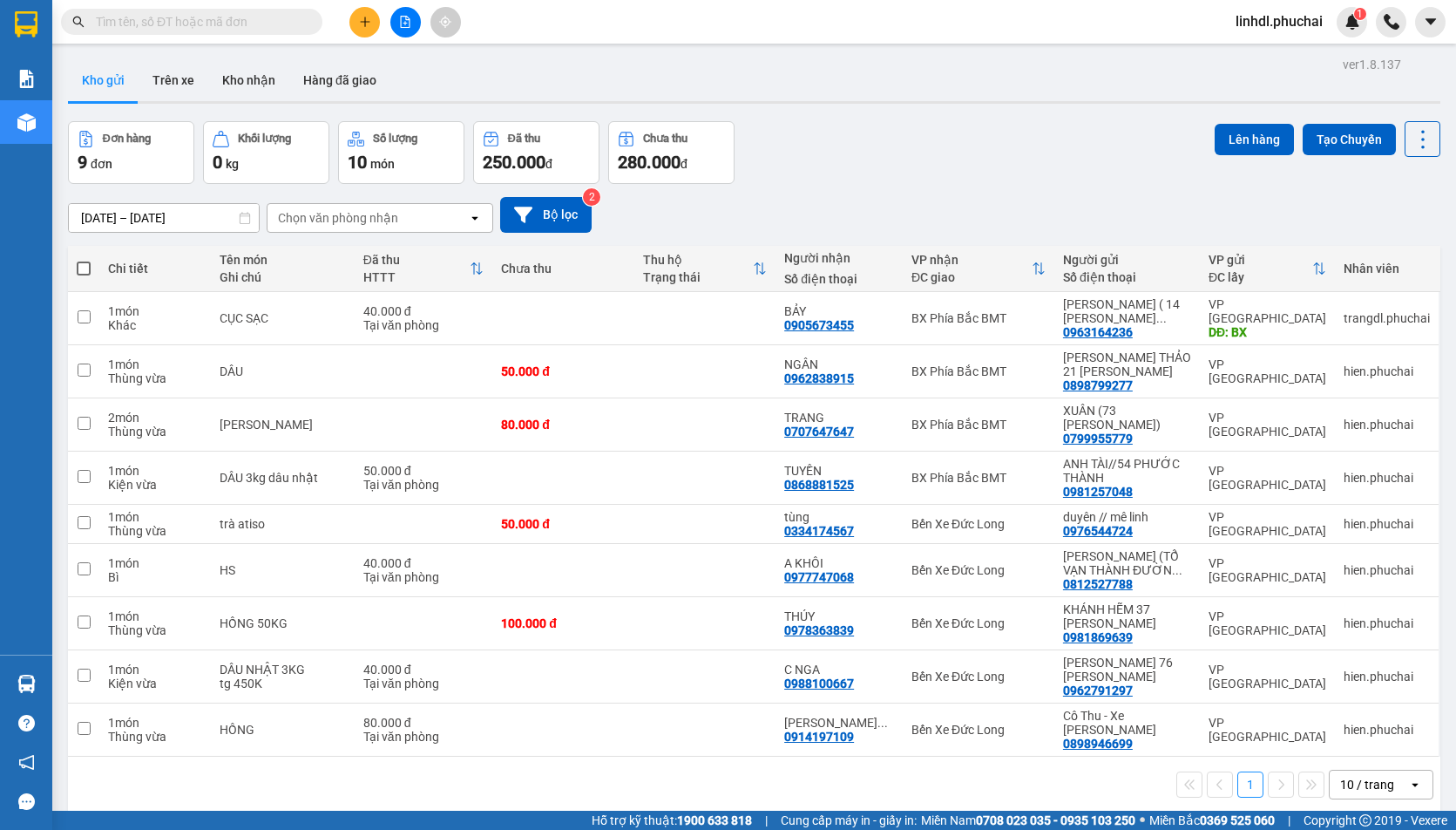
click at [907, 159] on div "Đơn hàng 9 đơn Khối lượng 0 kg Số lượng 10 món Đã thu 250.000 đ Chưa thu 280.00…" at bounding box center [754, 153] width 1373 height 63
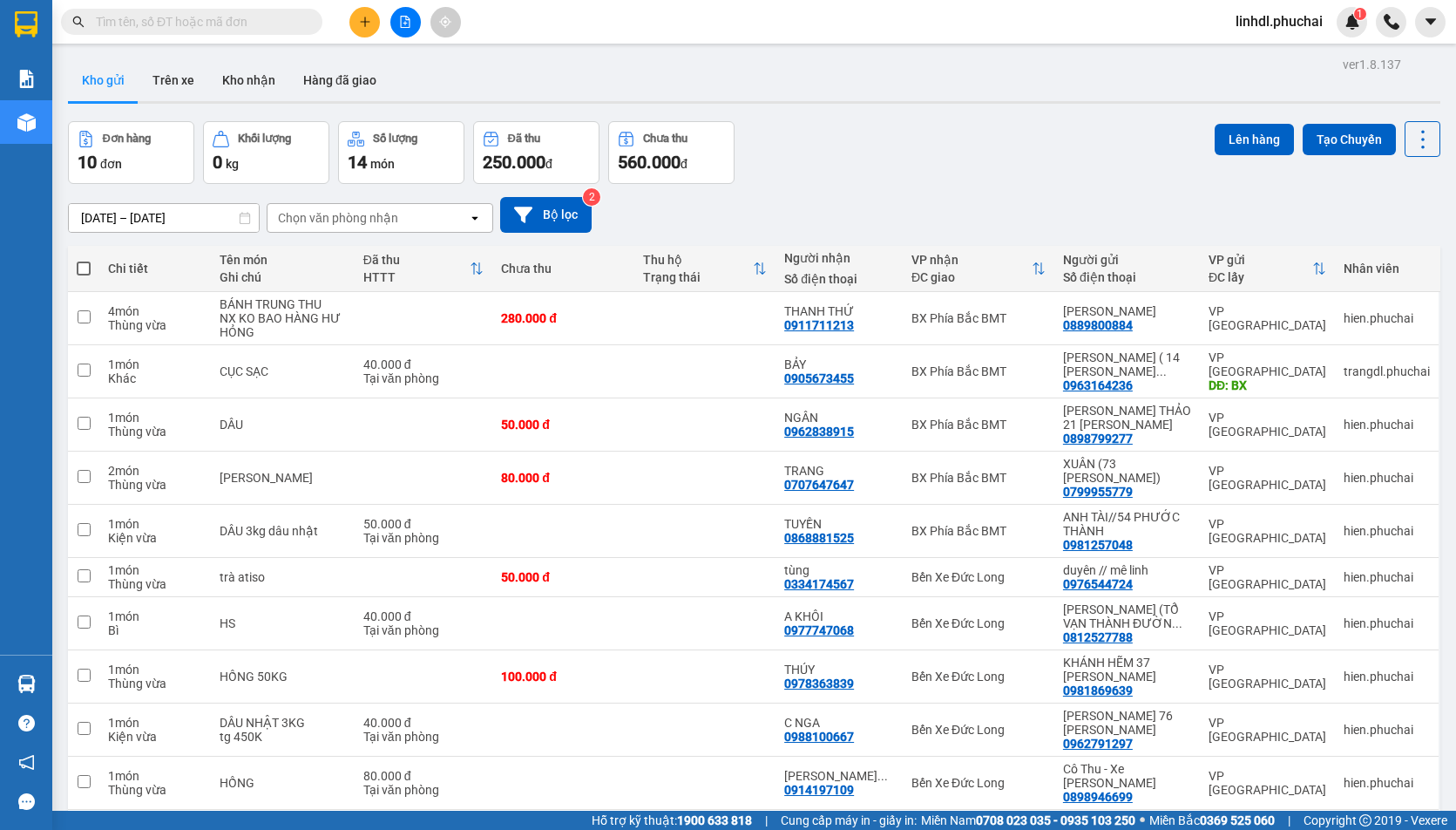
drag, startPoint x: 790, startPoint y: 224, endPoint x: 741, endPoint y: 238, distance: 51.0
click at [791, 224] on div "10/09/2025 – 12/09/2025 Press the down arrow key to interact with the calendar …" at bounding box center [754, 215] width 1373 height 36
click at [85, 267] on span at bounding box center [83, 269] width 14 height 14
click at [84, 260] on input "checkbox" at bounding box center [84, 260] width 0 height 0
checkbox input "true"
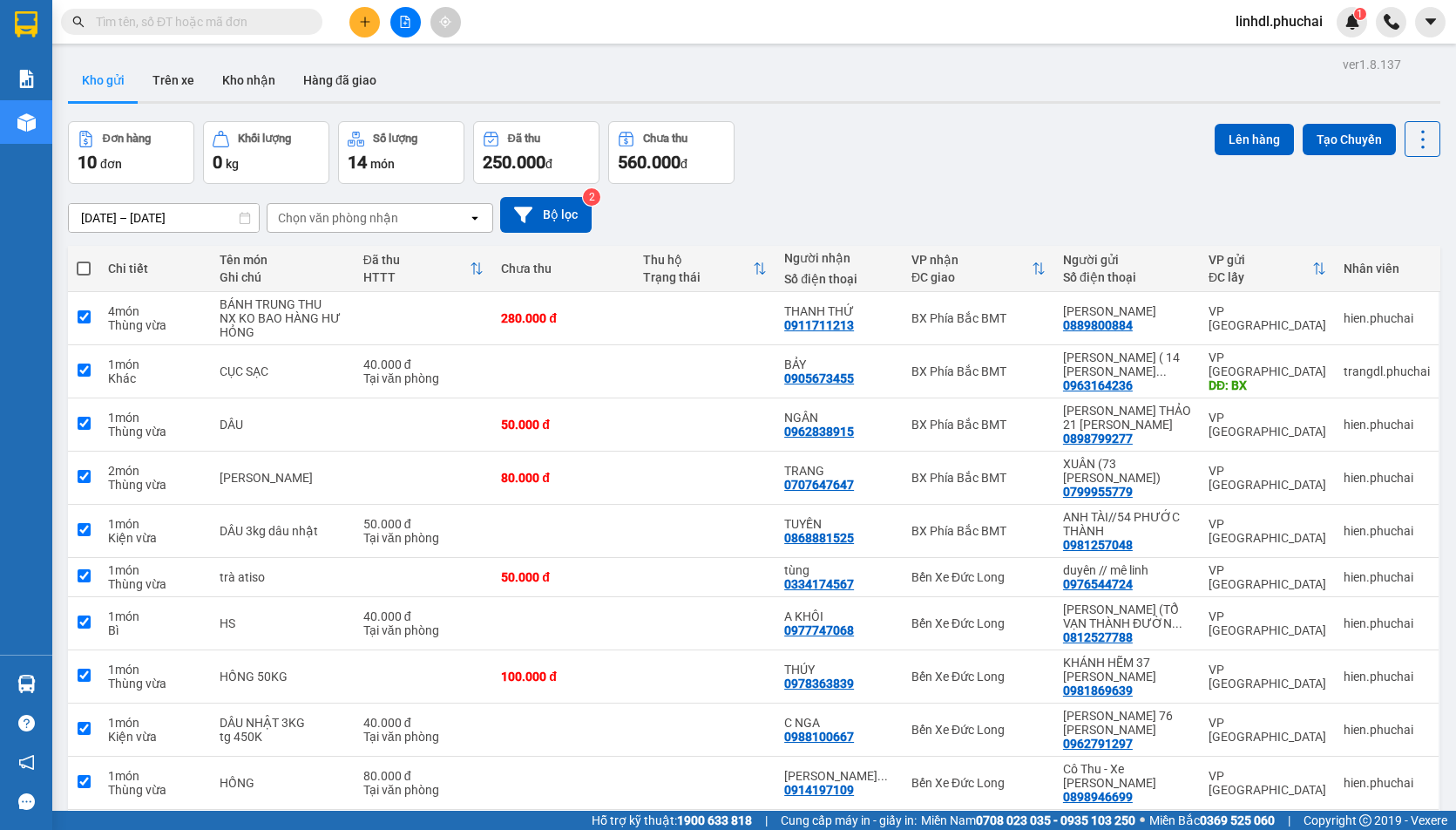
checkbox input "true"
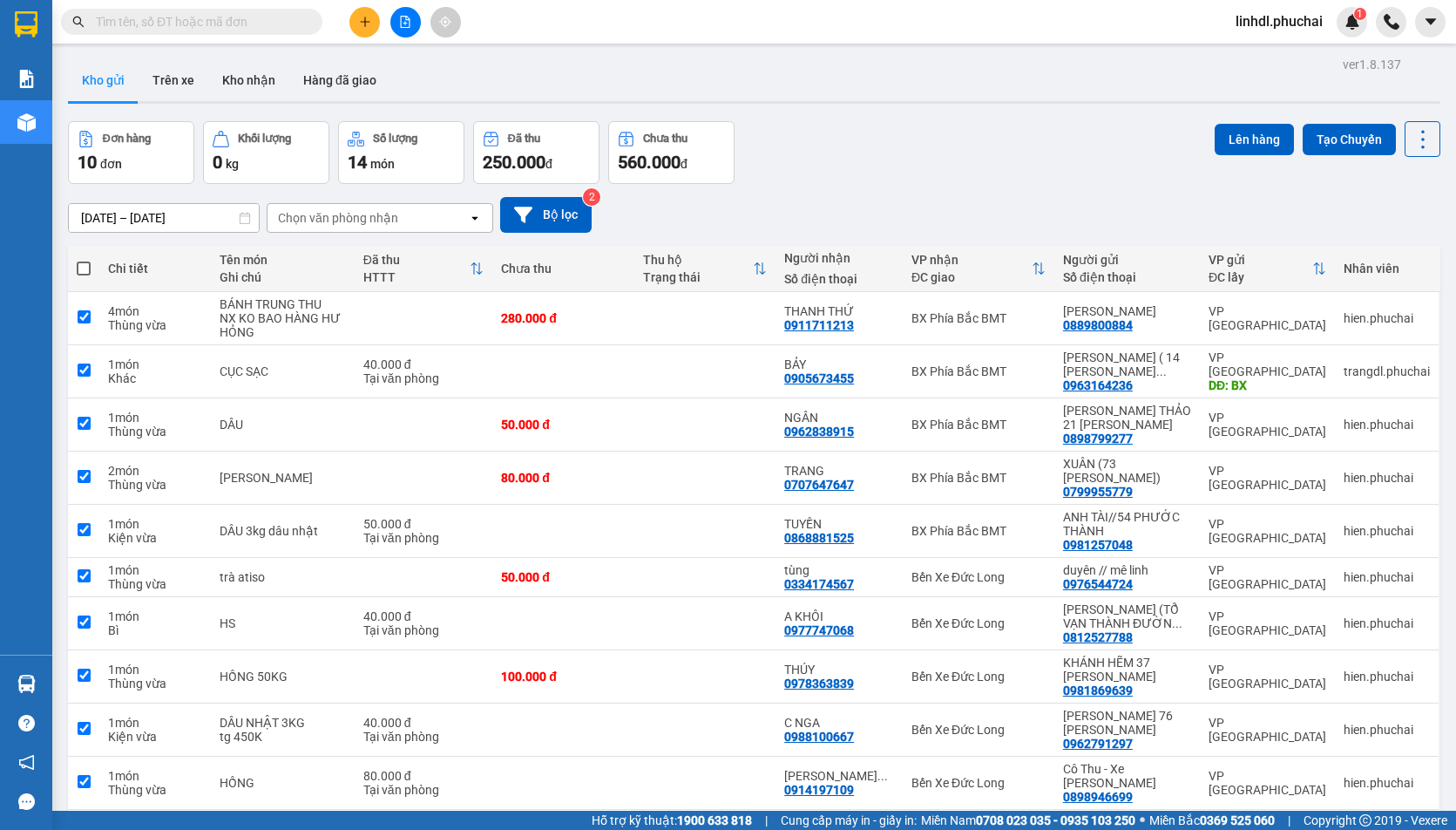
checkbox input "true"
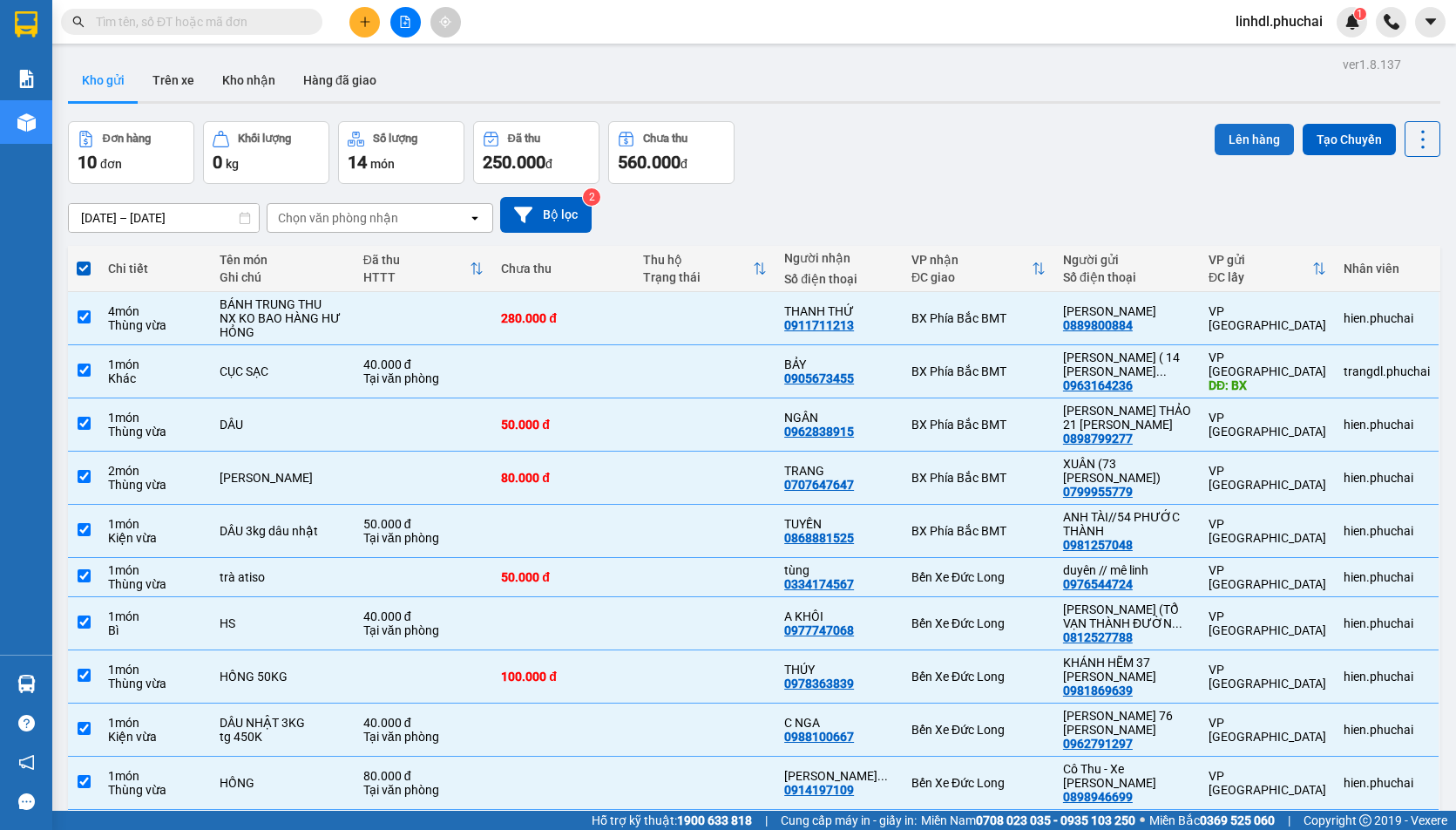
click at [1243, 131] on button "Lên hàng" at bounding box center [1254, 140] width 79 height 31
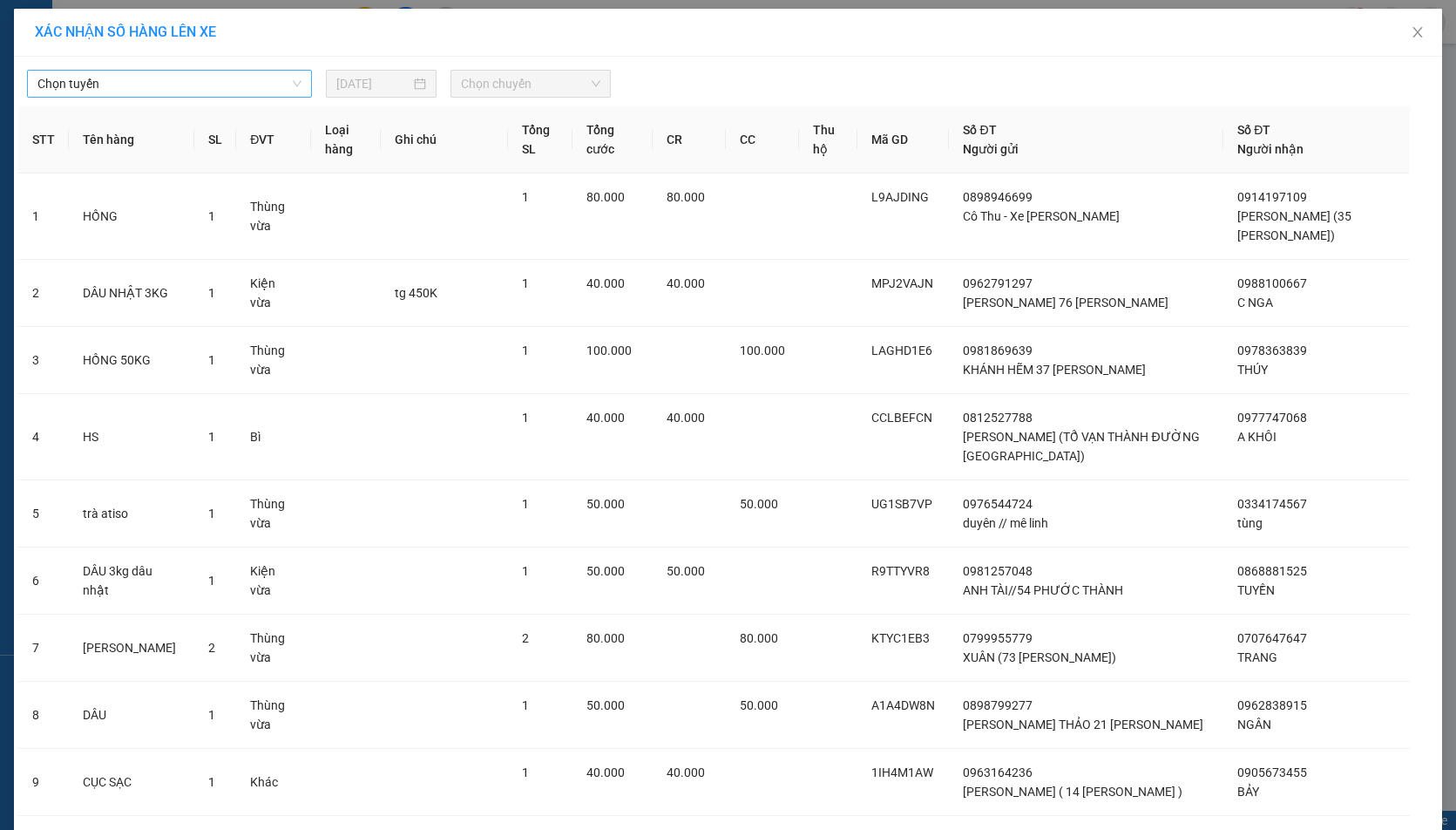
click at [125, 82] on span "Chọn tuyến" at bounding box center [169, 83] width 264 height 26
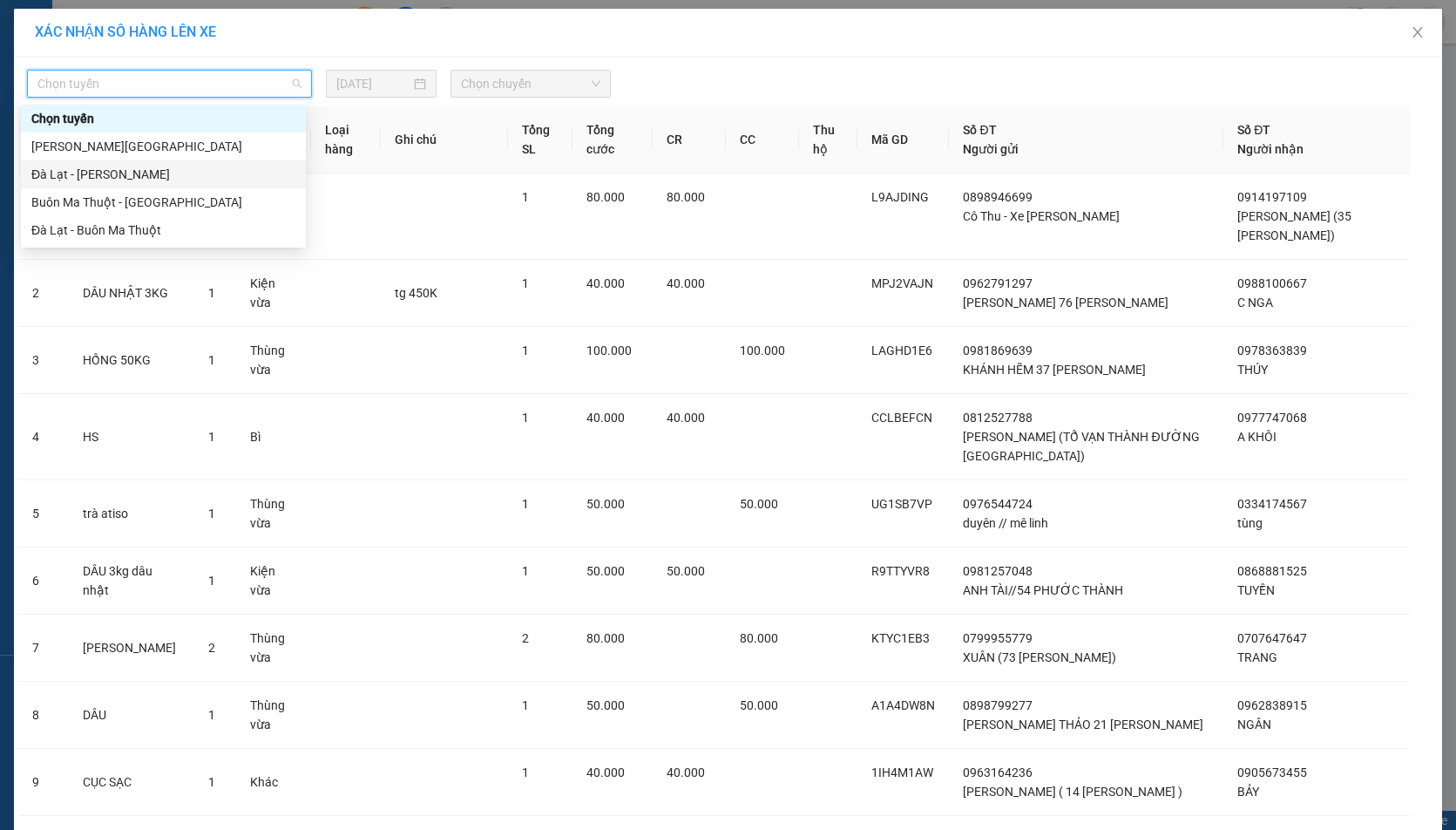
click at [86, 177] on div "Đà Lạt - [PERSON_NAME]" at bounding box center [163, 175] width 264 height 20
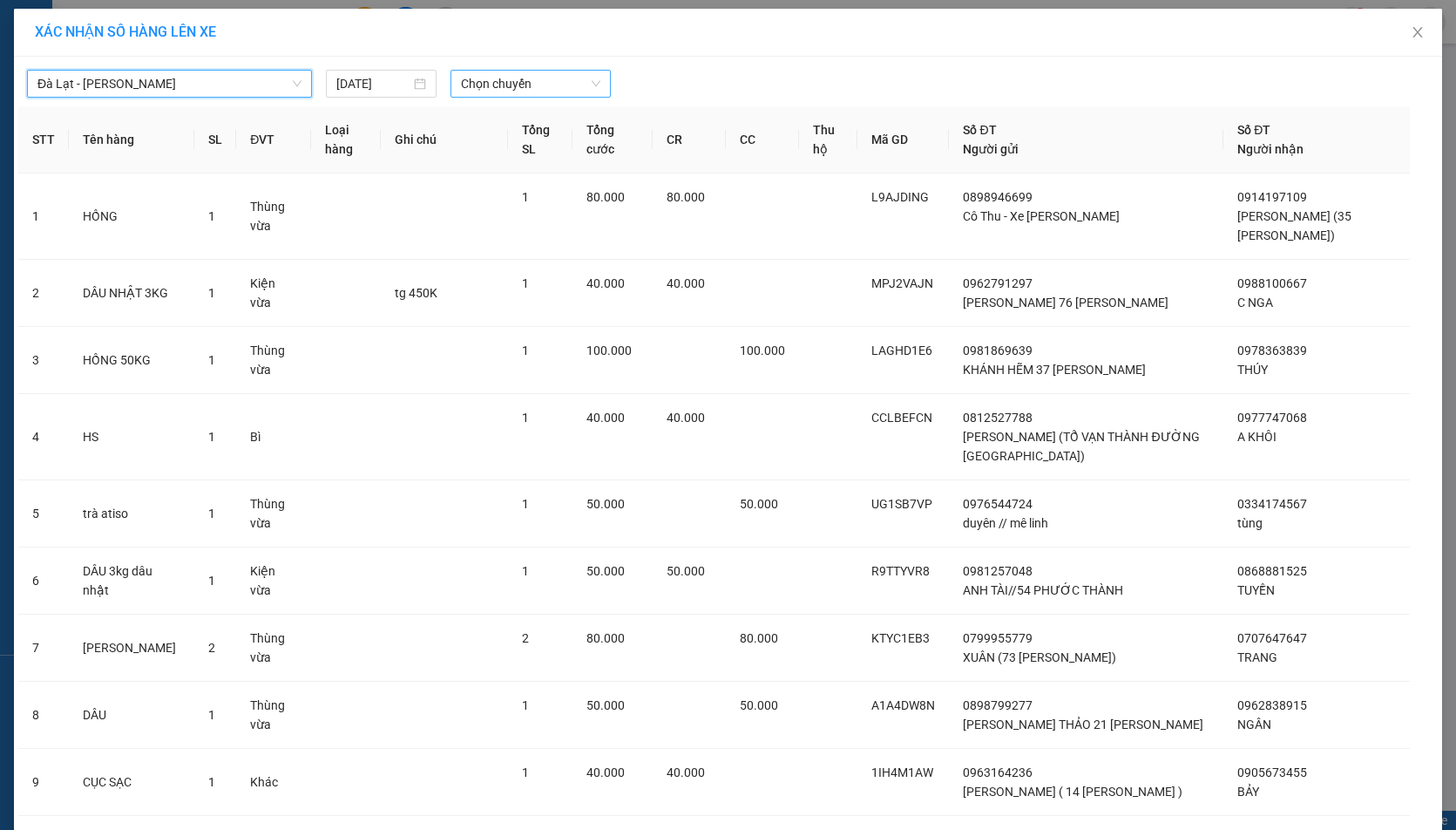
click at [541, 81] on span "Chọn chuyến" at bounding box center [531, 83] width 140 height 26
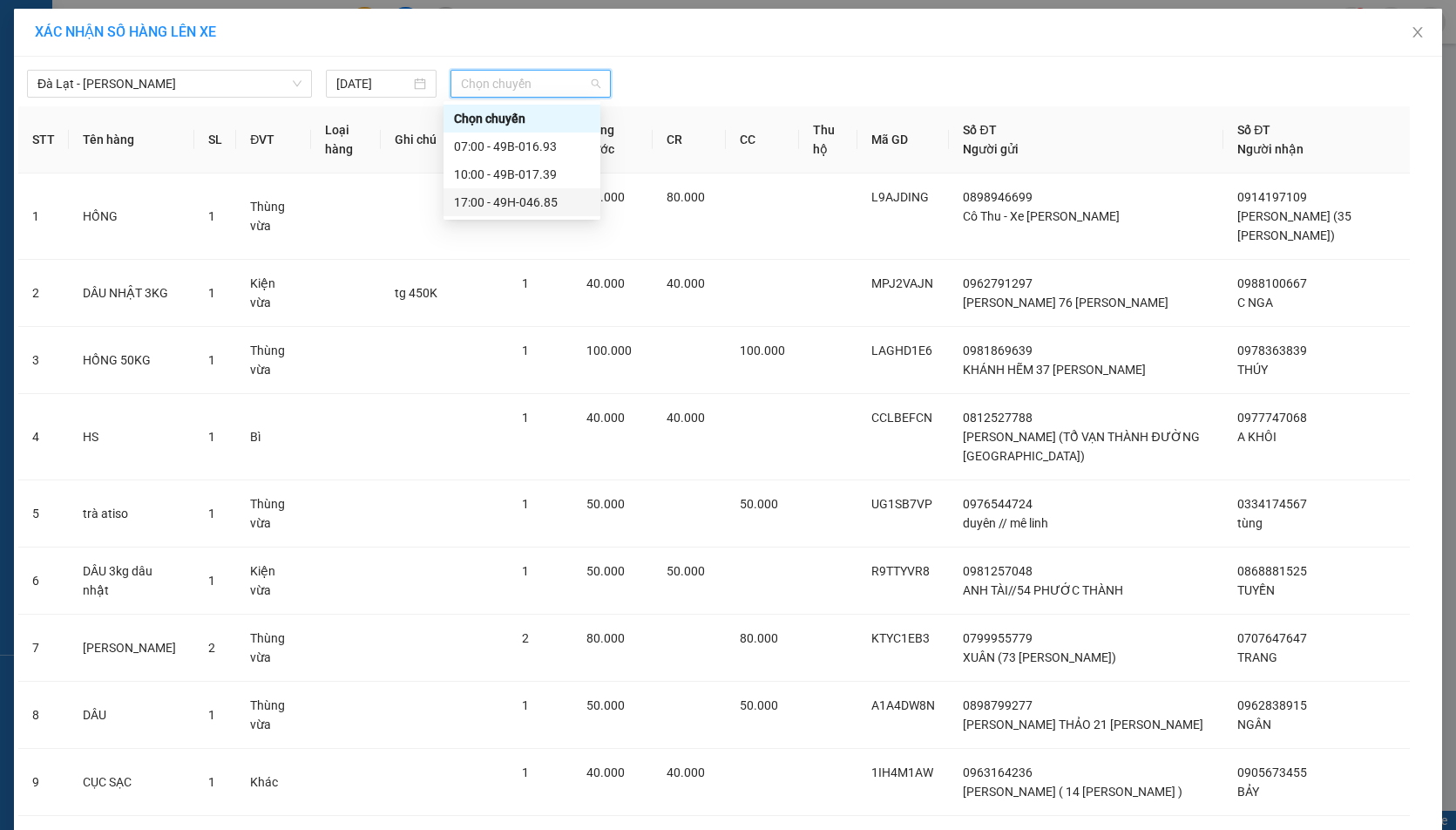
click at [548, 198] on div "17:00 - 49H-046.85" at bounding box center [522, 202] width 136 height 20
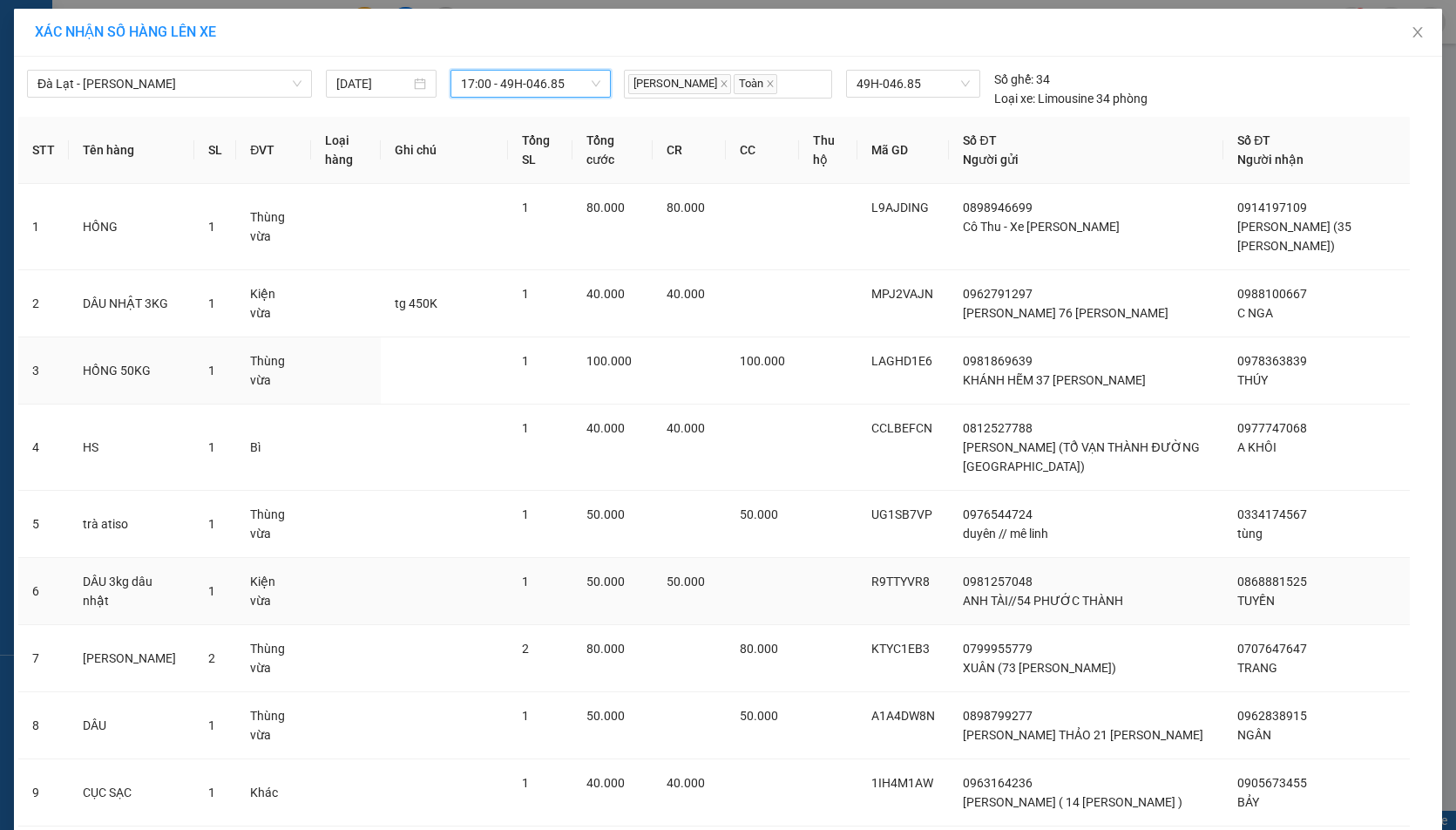
scroll to position [191, 0]
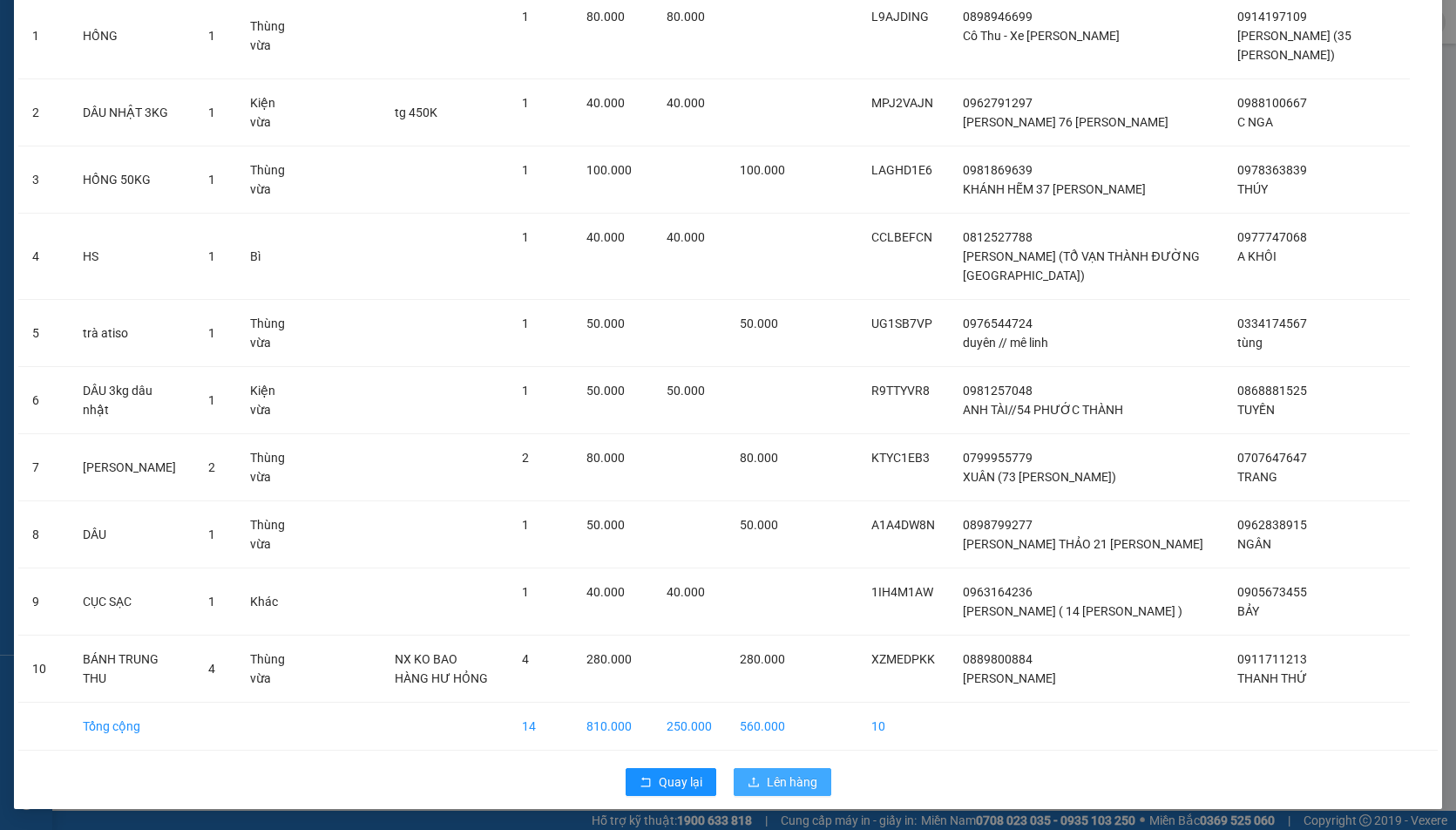
drag, startPoint x: 812, startPoint y: 783, endPoint x: 804, endPoint y: 753, distance: 31.0
click at [812, 781] on button "Lên hàng" at bounding box center [783, 782] width 98 height 28
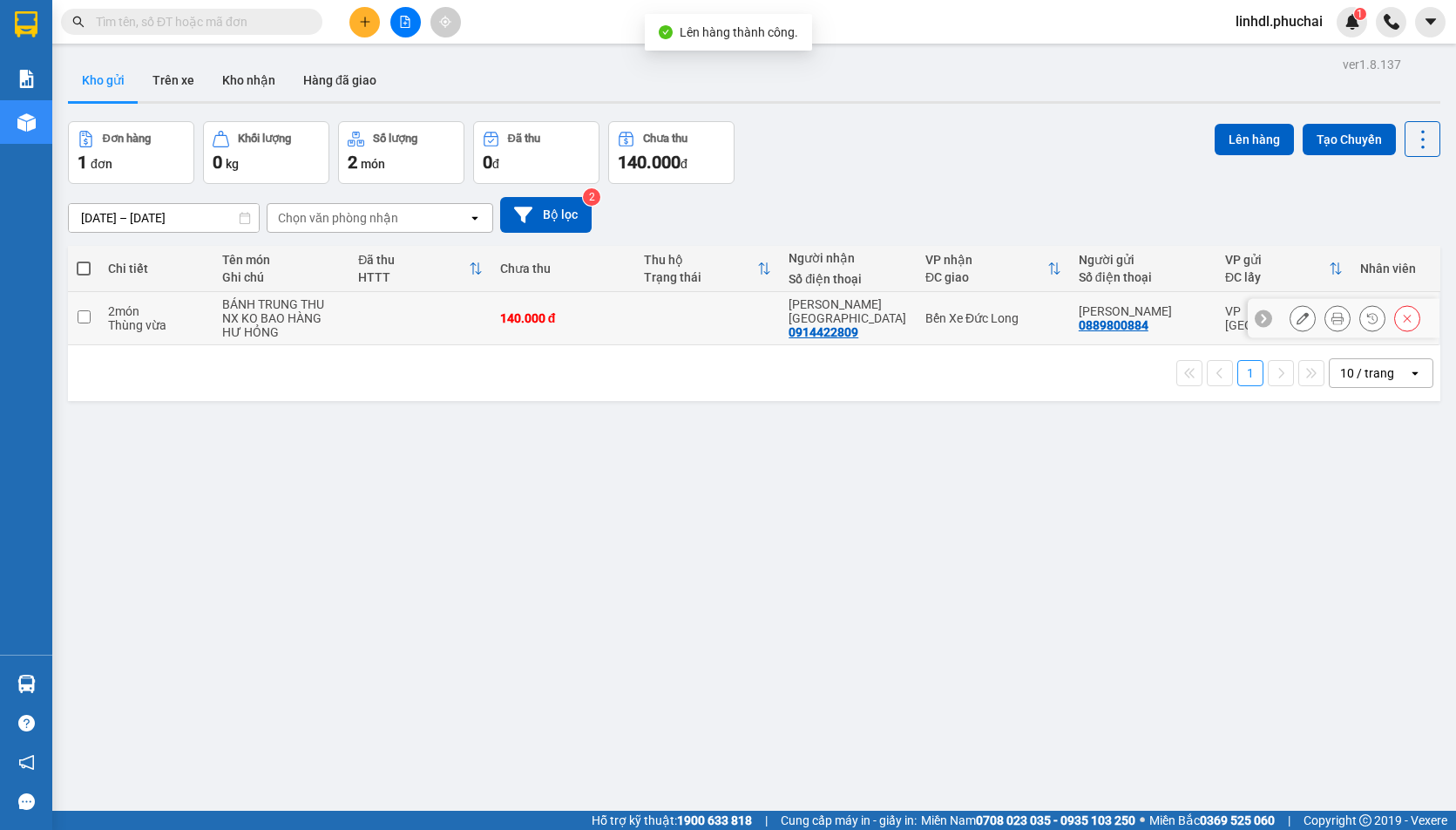
click at [89, 319] on input "checkbox" at bounding box center [83, 317] width 13 height 13
checkbox input "true"
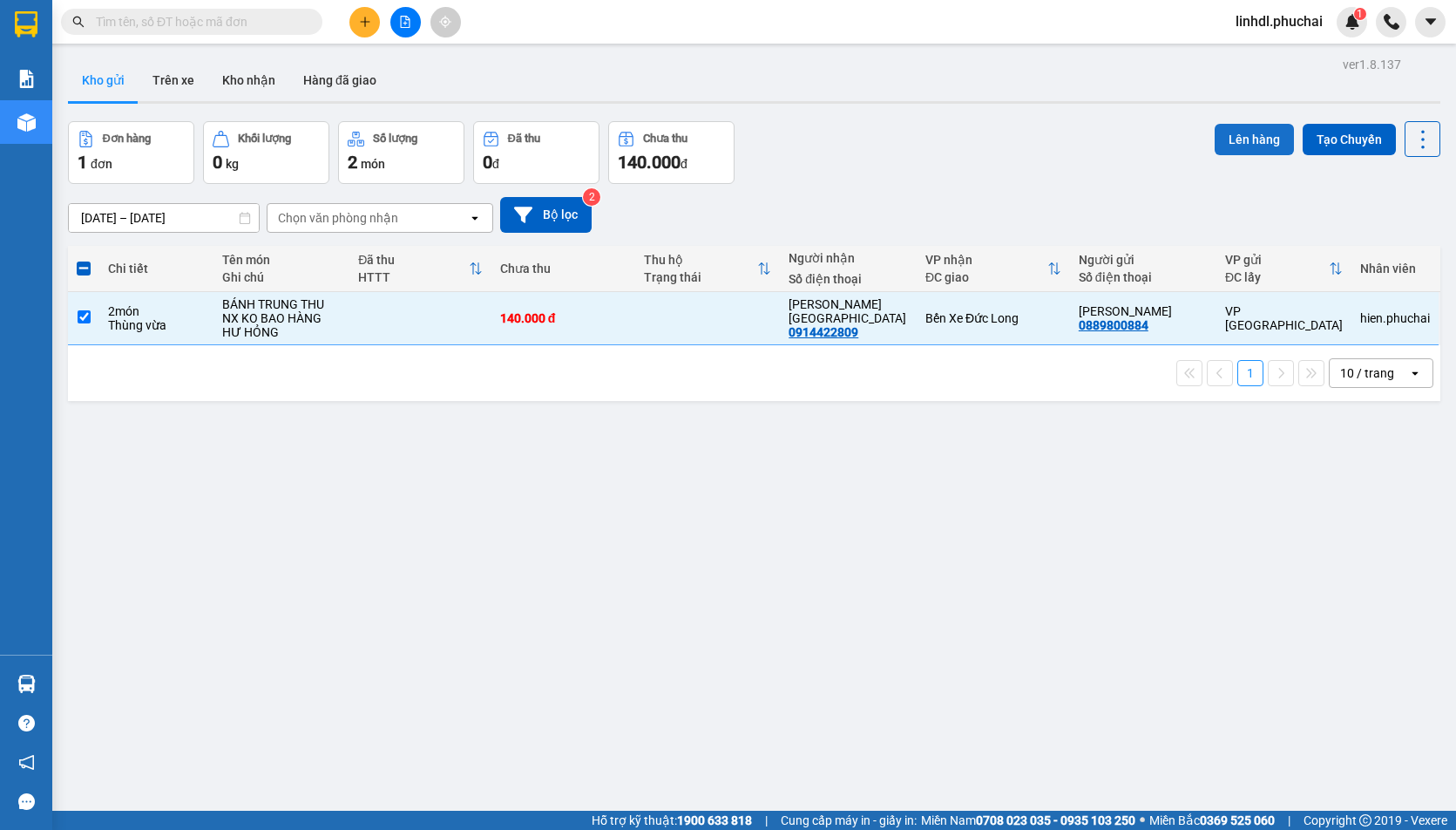
click at [1246, 140] on button "Lên hàng" at bounding box center [1254, 140] width 79 height 31
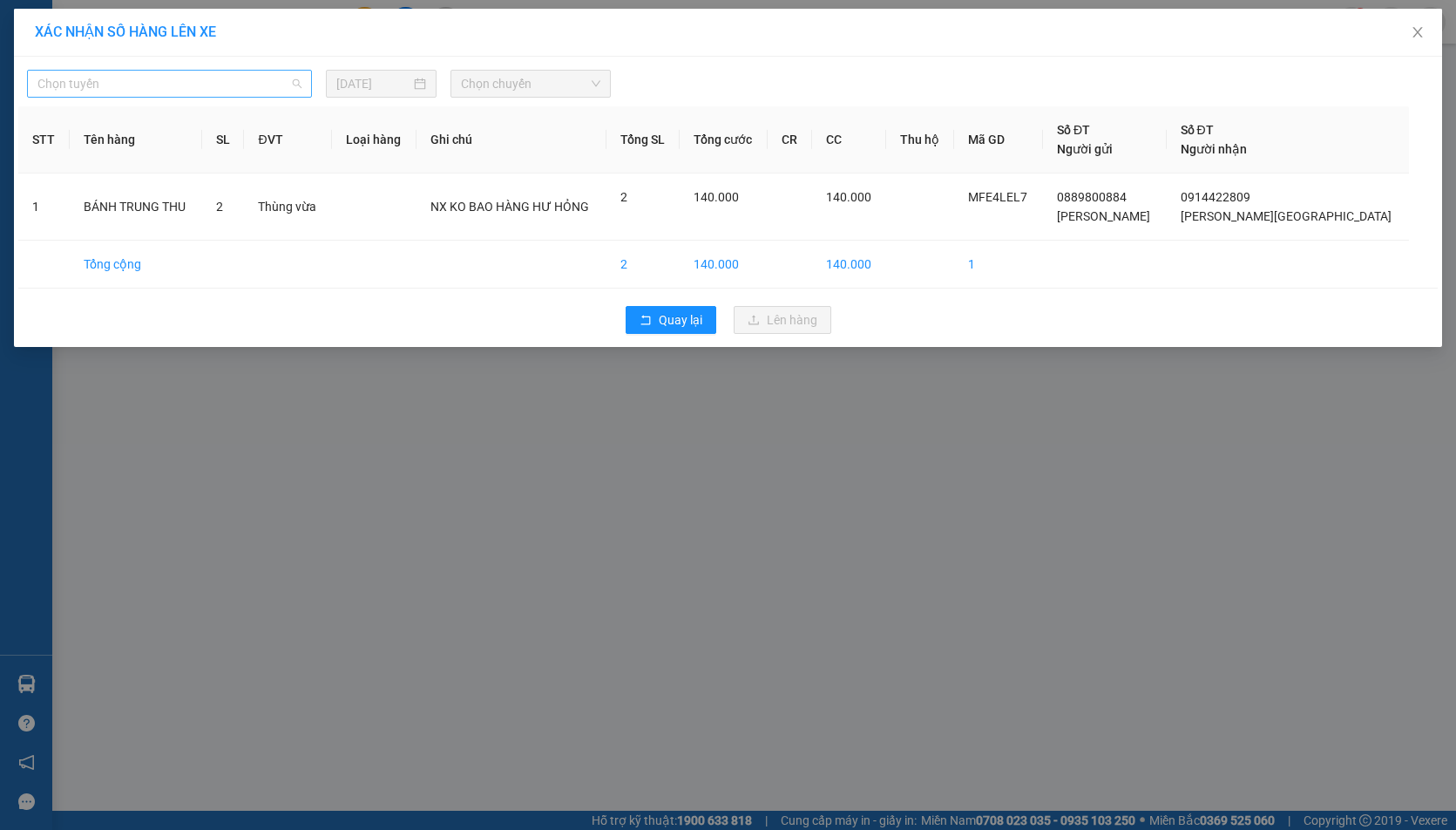
click at [92, 81] on span "Chọn tuyến" at bounding box center [169, 83] width 264 height 26
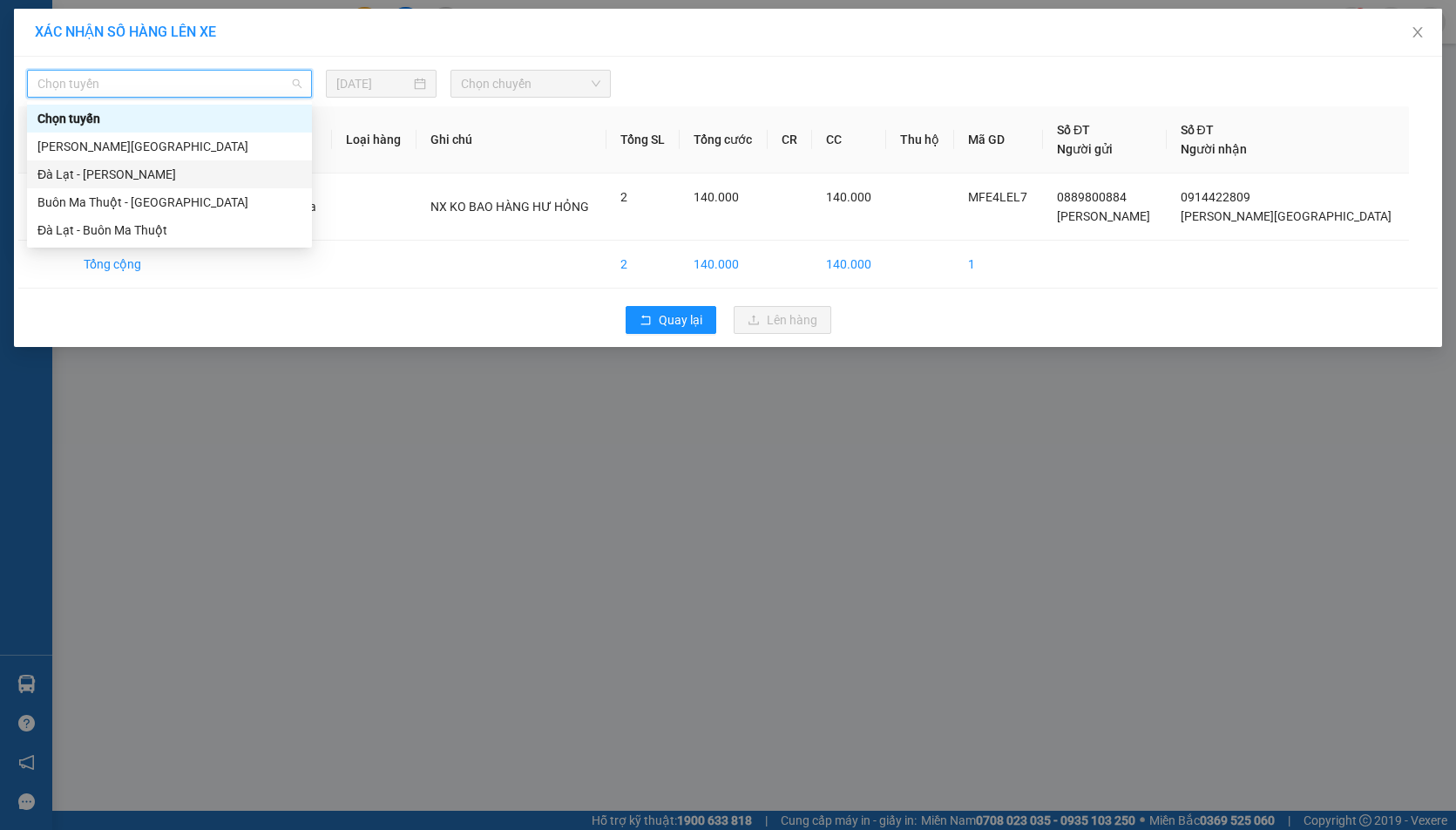
click at [90, 175] on div "Đà Lạt - [PERSON_NAME]" at bounding box center [169, 175] width 264 height 20
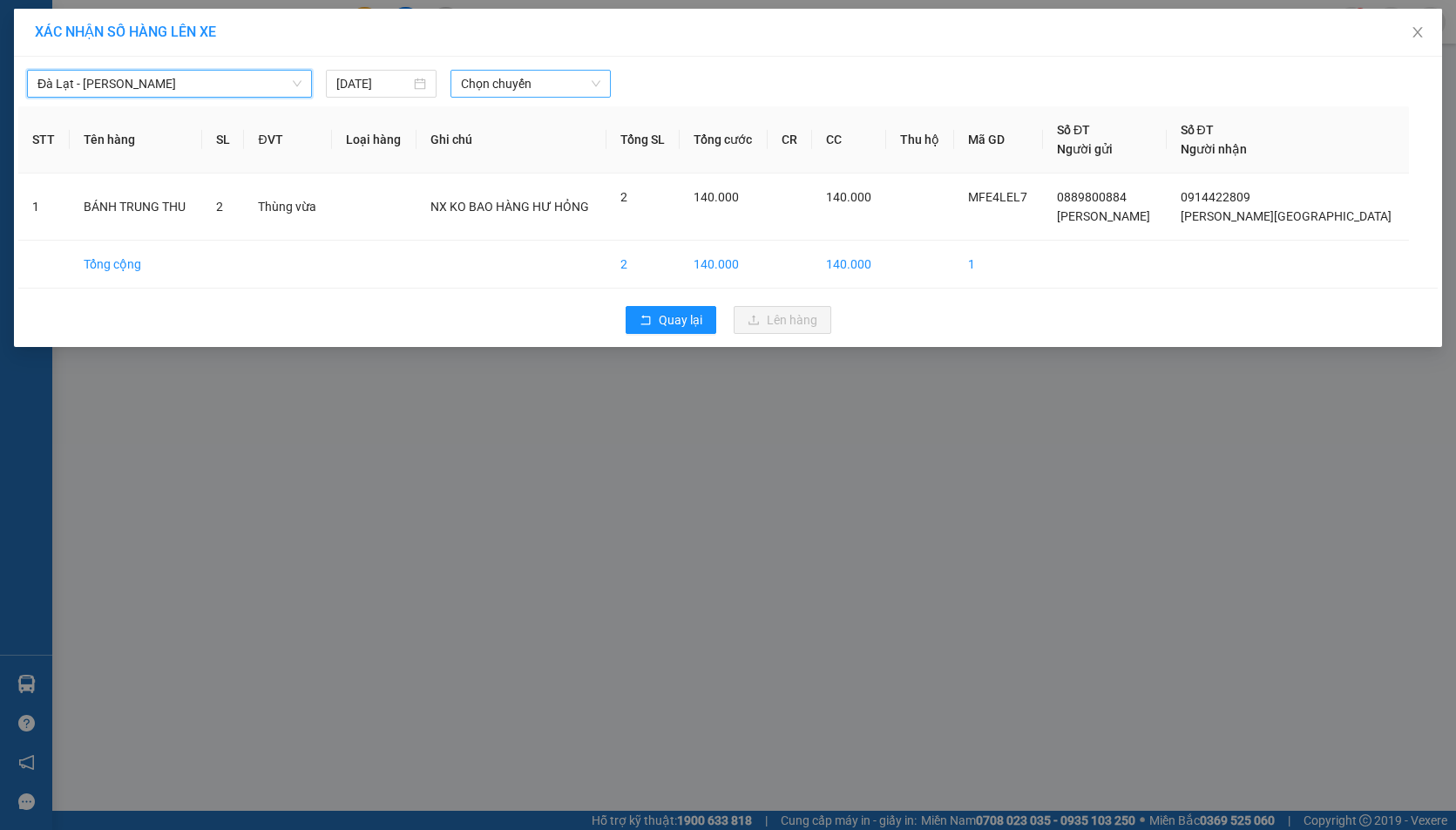
drag, startPoint x: 502, startPoint y: 86, endPoint x: 520, endPoint y: 93, distance: 19.3
click at [504, 86] on span "Chọn chuyến" at bounding box center [531, 83] width 140 height 26
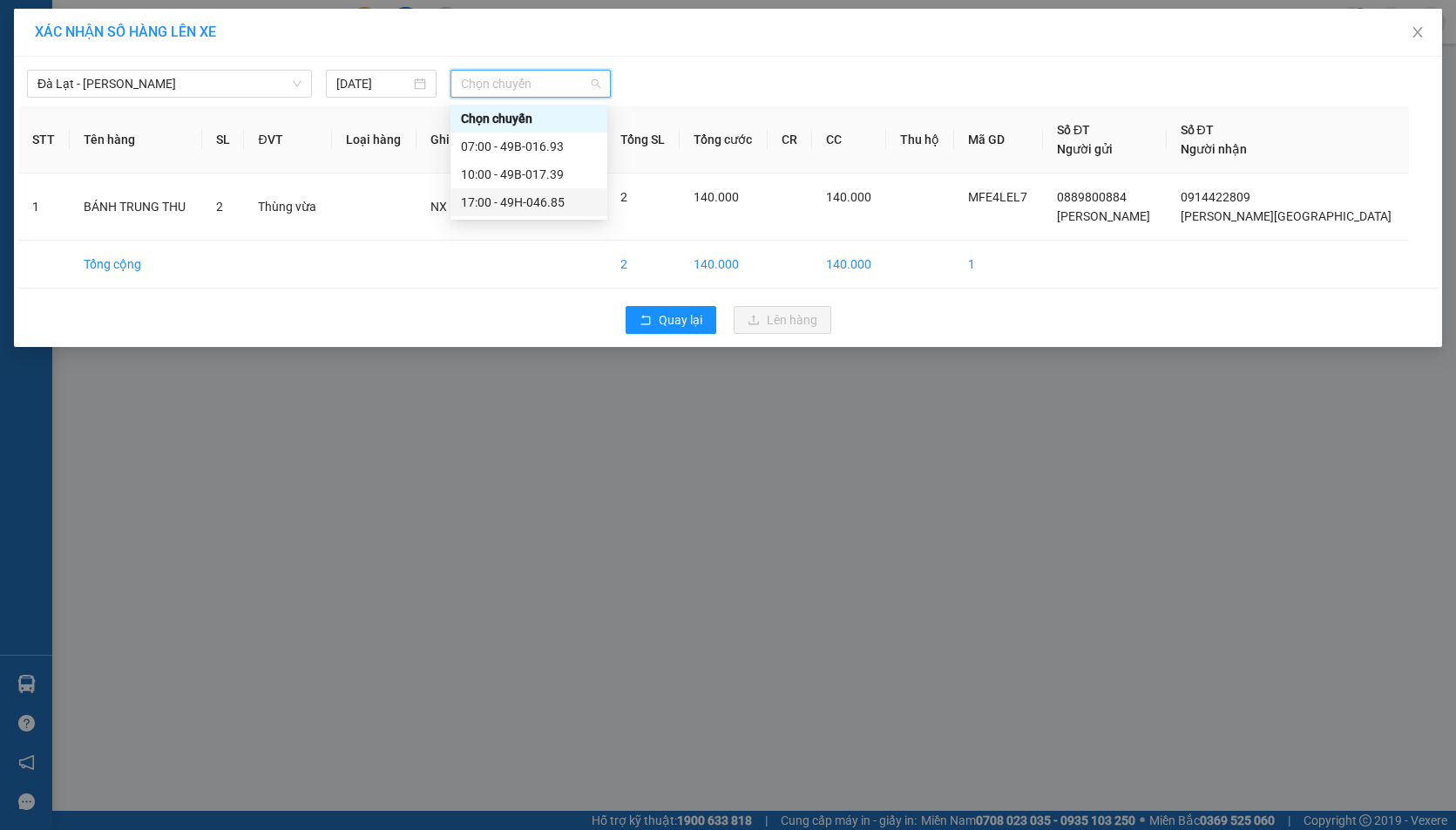
click at [528, 206] on div "17:00 - 49H-046.85" at bounding box center [529, 202] width 136 height 20
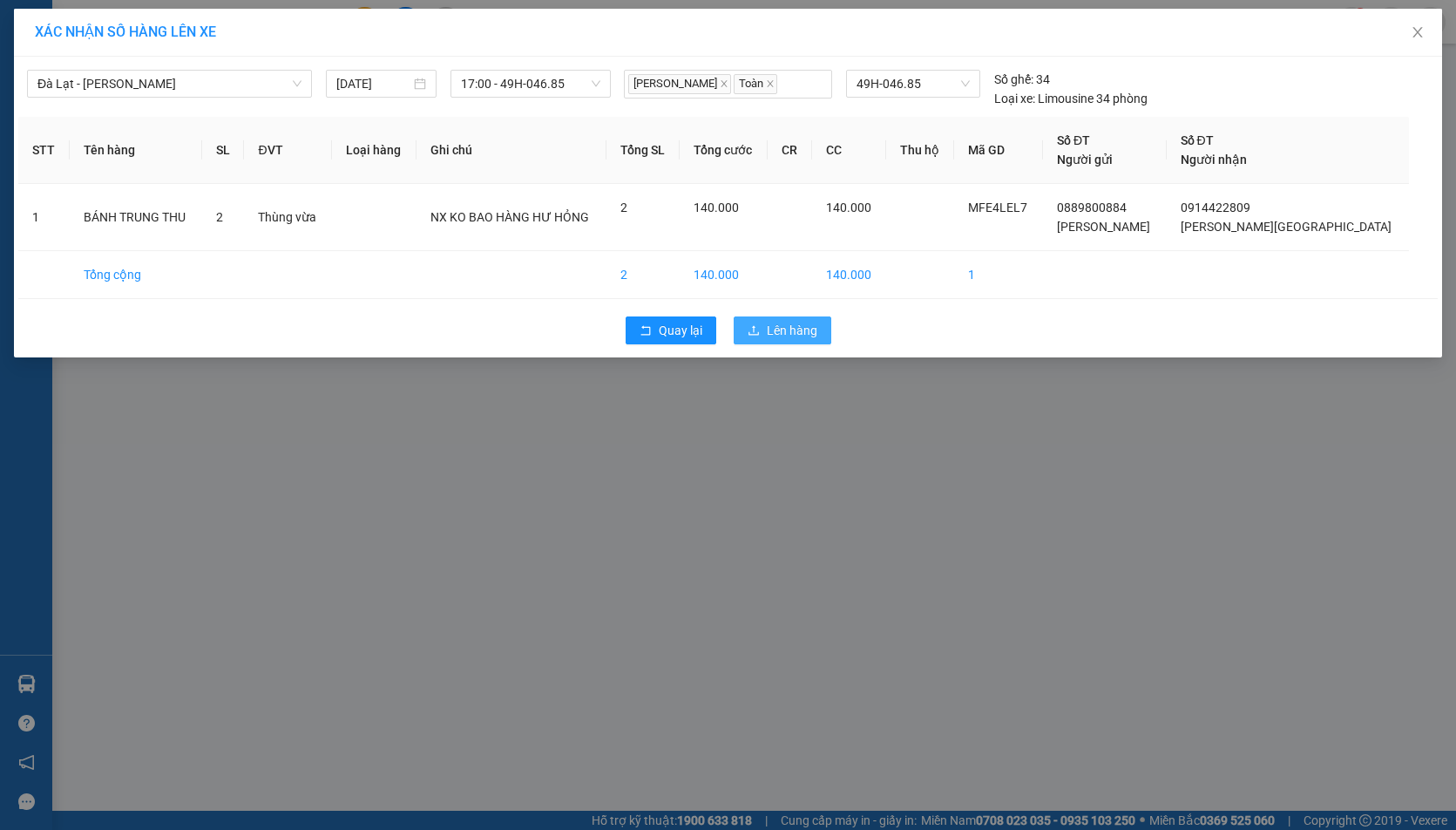
click at [786, 328] on span "Lên hàng" at bounding box center [792, 330] width 51 height 20
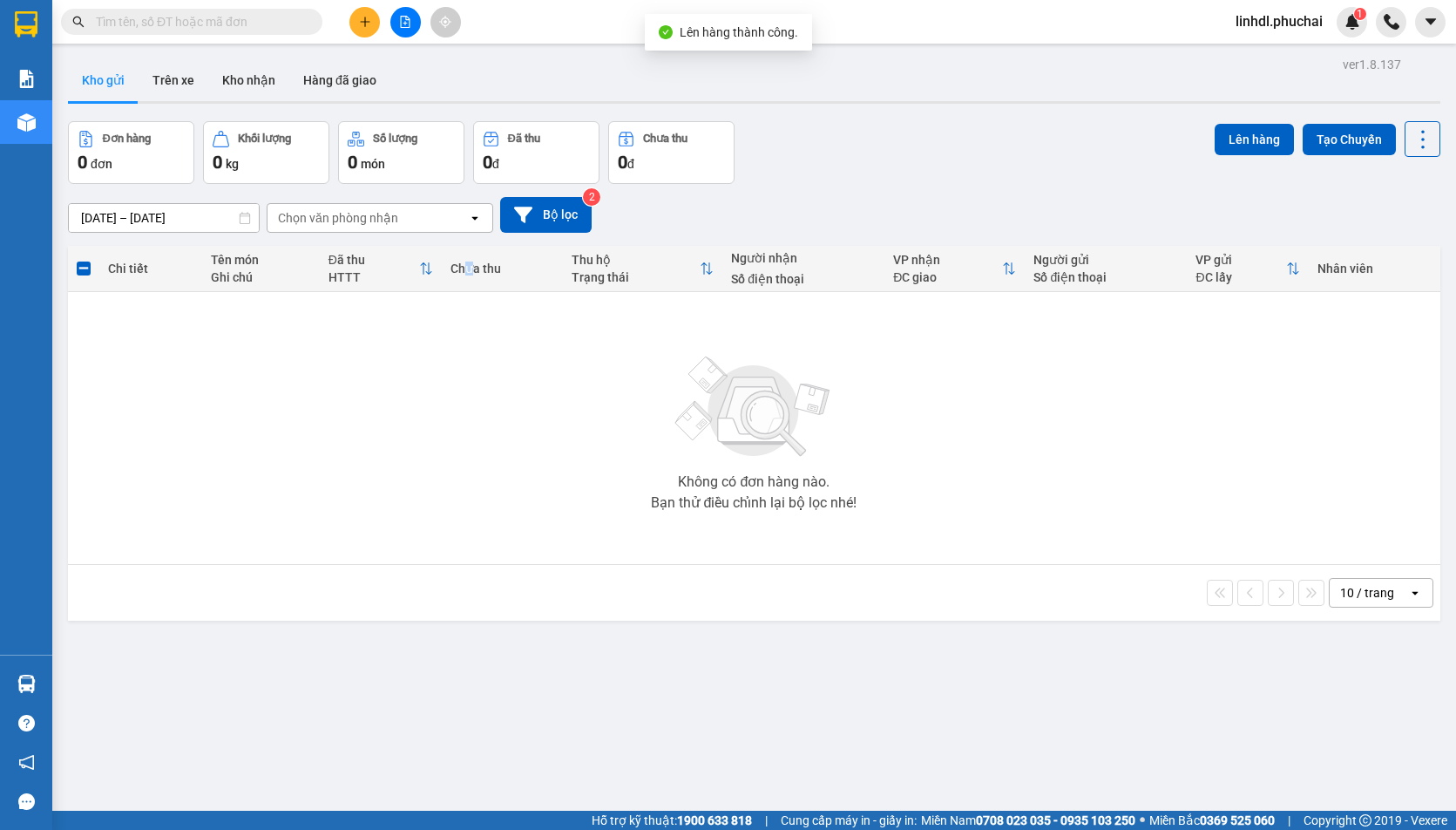
click at [468, 249] on th "Chưa thu" at bounding box center [502, 269] width 122 height 46
click at [454, 433] on div "Không có đơn hàng nào. Bạn thử điều chỉnh lại bộ lọc nhé!" at bounding box center [753, 428] width 1355 height 262
click at [404, 14] on button at bounding box center [406, 22] width 30 height 30
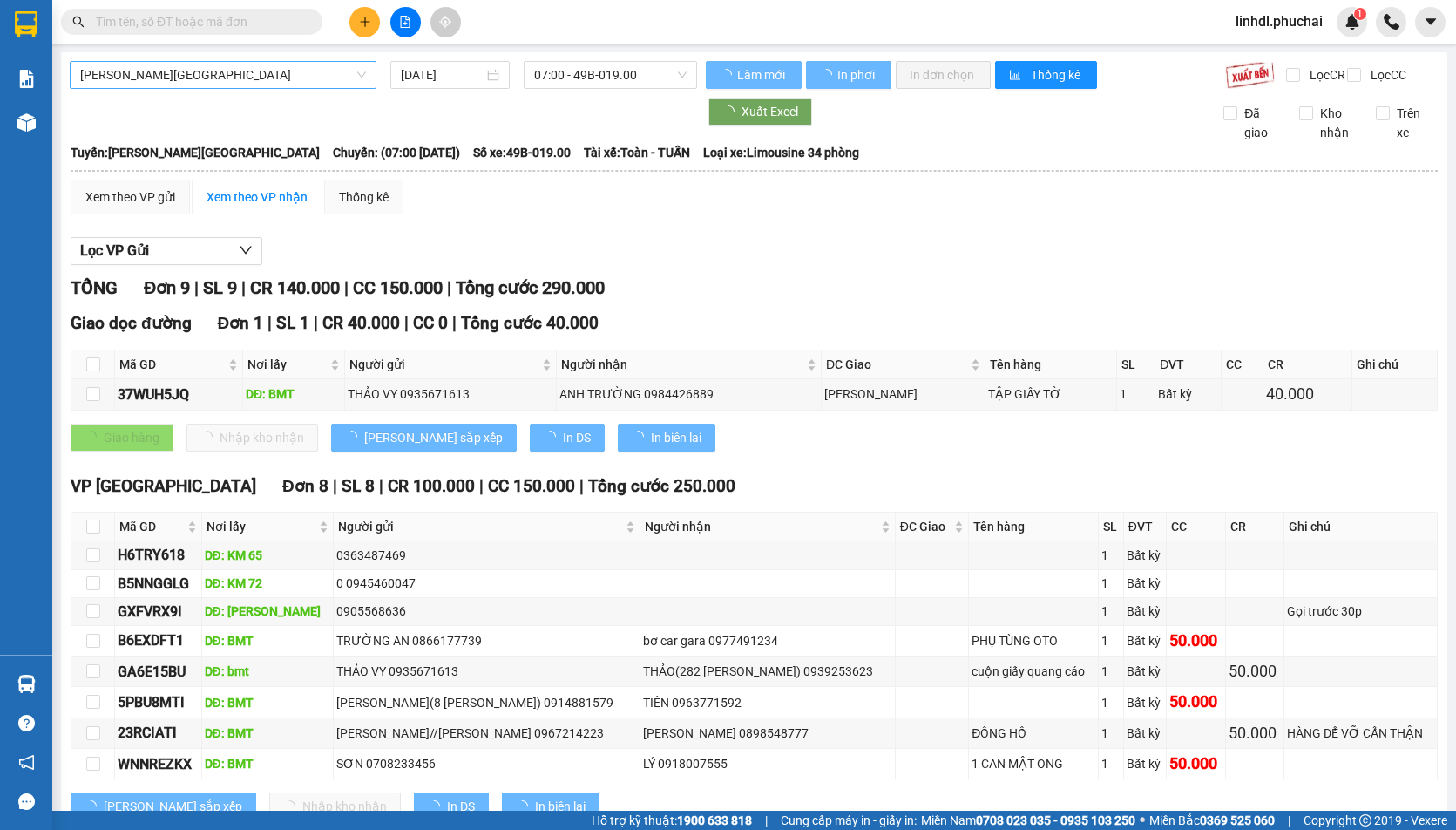
click at [253, 72] on span "[PERSON_NAME][GEOGRAPHIC_DATA]" at bounding box center [223, 74] width 286 height 26
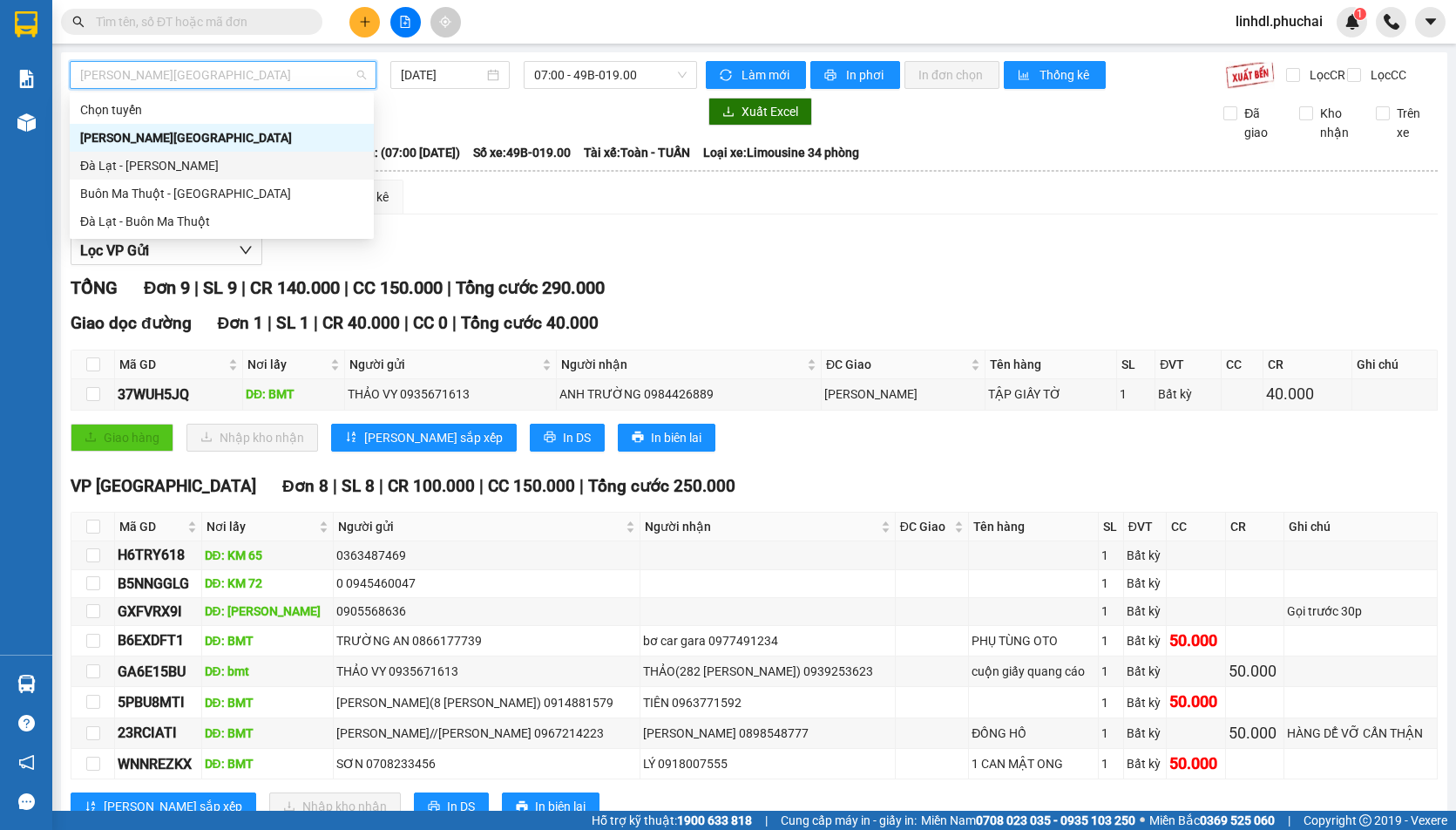
click at [133, 165] on div "Đà Lạt - [PERSON_NAME]" at bounding box center [222, 166] width 283 height 20
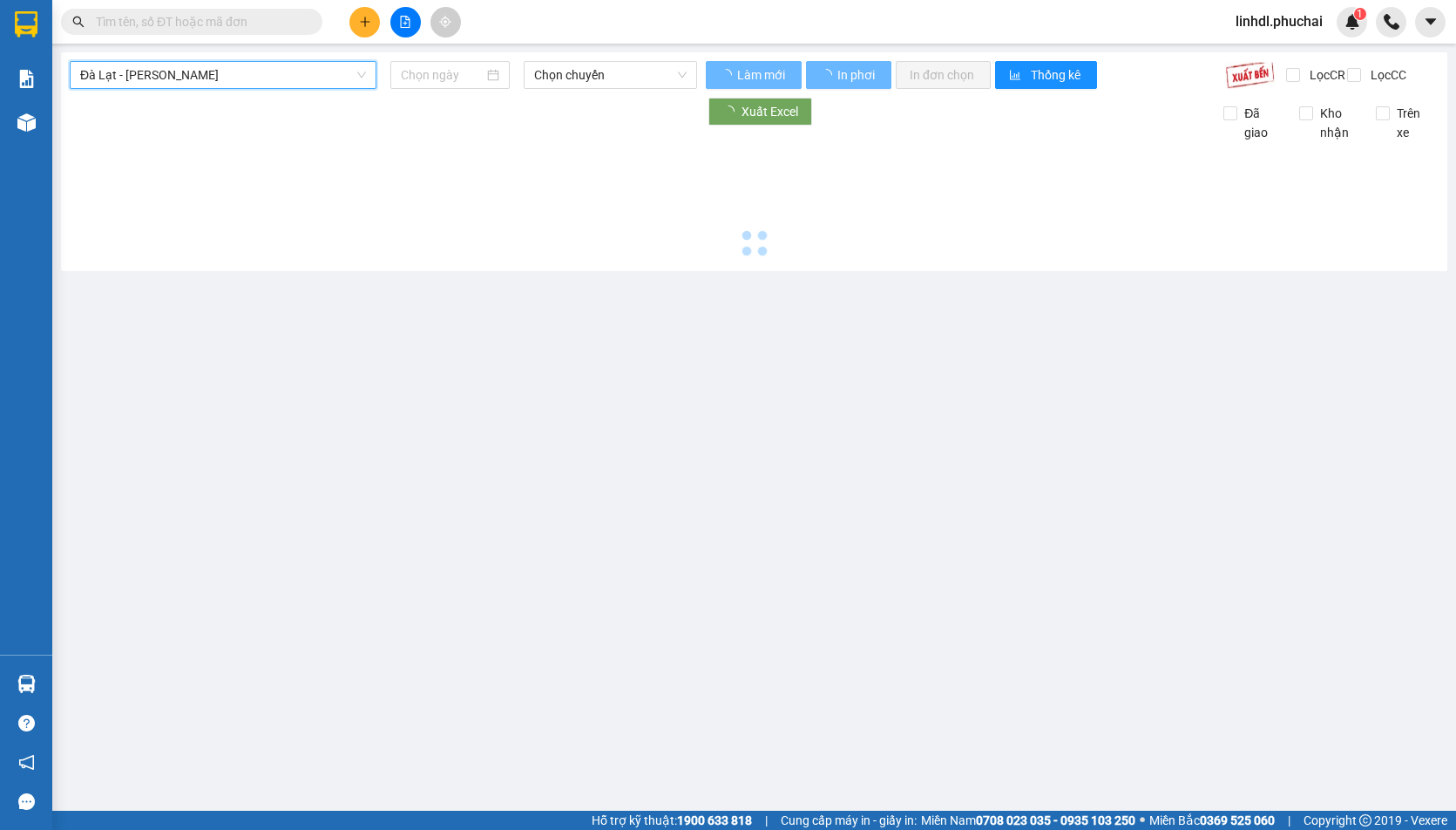
type input "[DATE]"
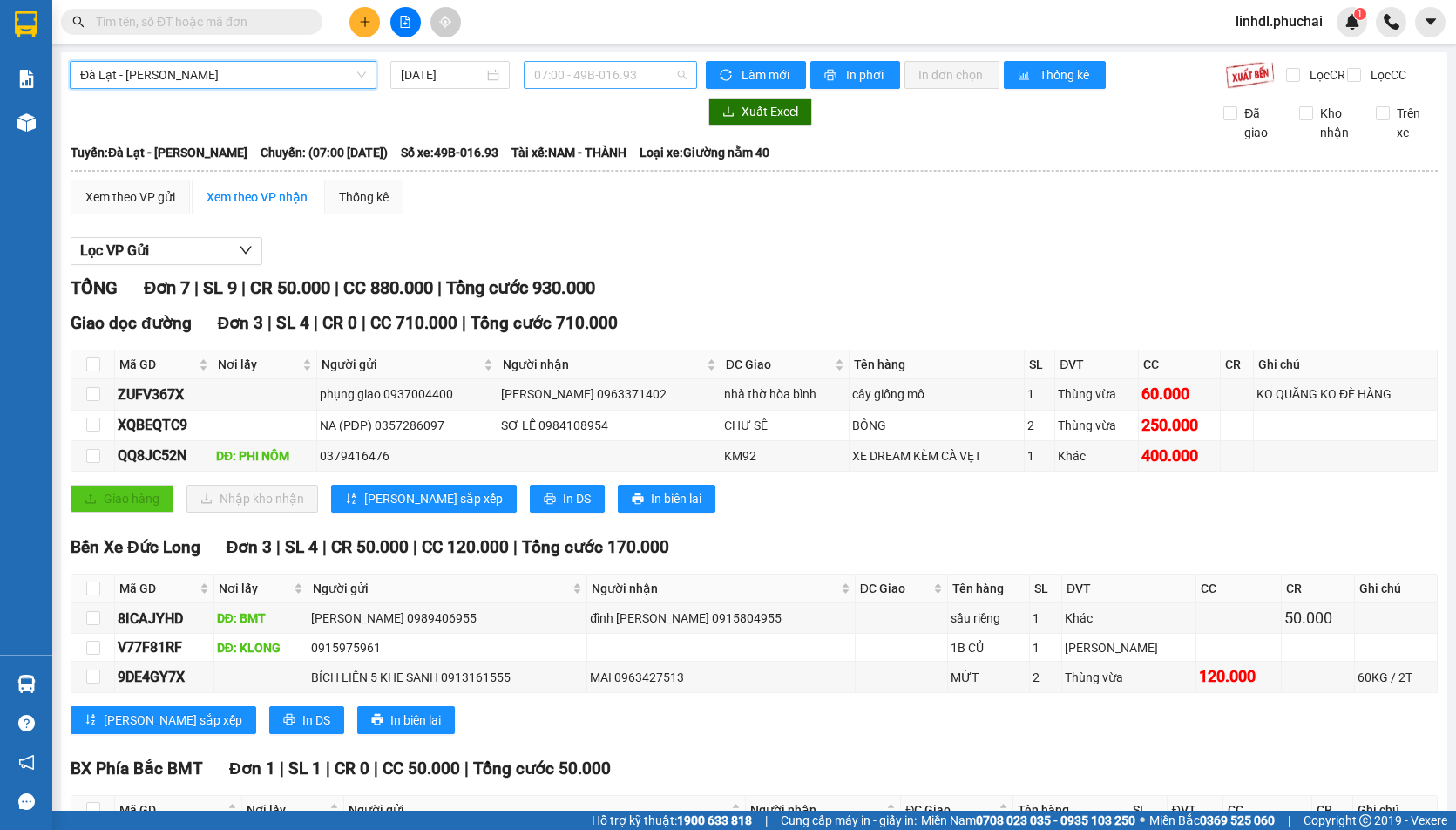
drag, startPoint x: 549, startPoint y: 88, endPoint x: 559, endPoint y: 86, distance: 10.2
click at [550, 88] on div "07:00 - 49B-016.93" at bounding box center [610, 74] width 173 height 28
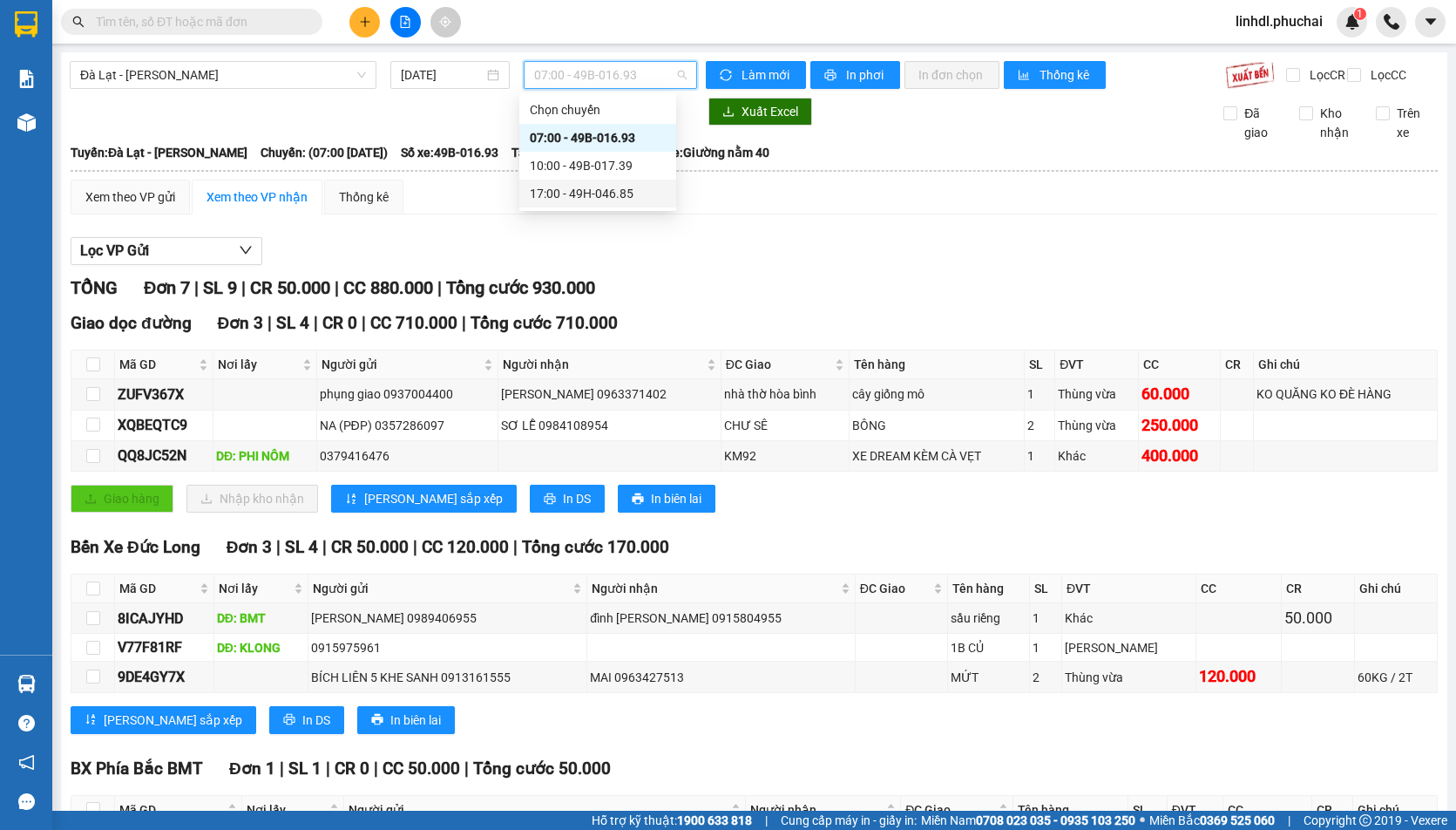
click at [584, 192] on div "17:00 - 49H-046.85" at bounding box center [597, 194] width 136 height 20
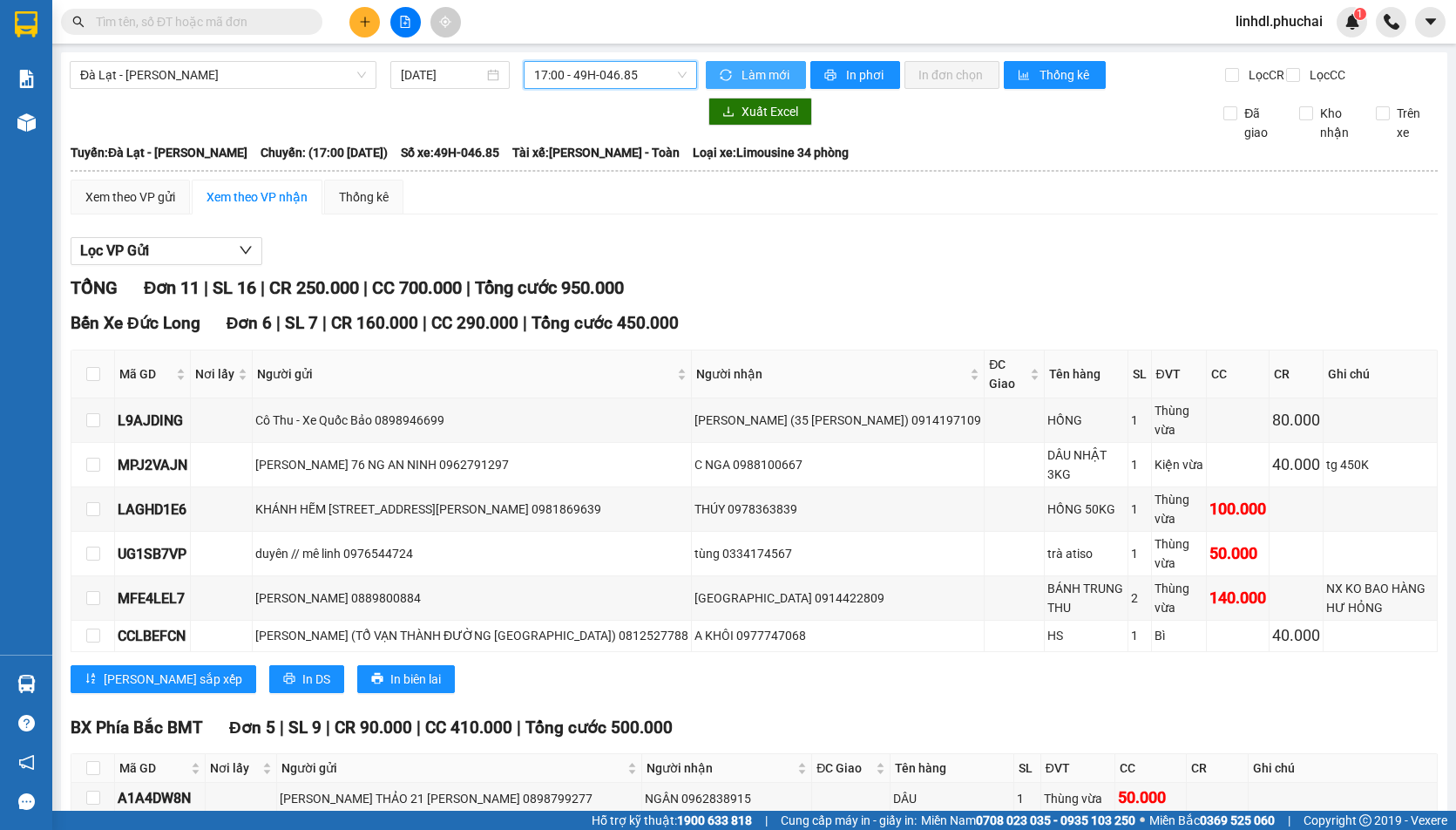
click at [753, 78] on span "Làm mới" at bounding box center [767, 75] width 51 height 20
click at [866, 76] on span "In phơi" at bounding box center [866, 75] width 40 height 20
